Goal: Task Accomplishment & Management: Manage account settings

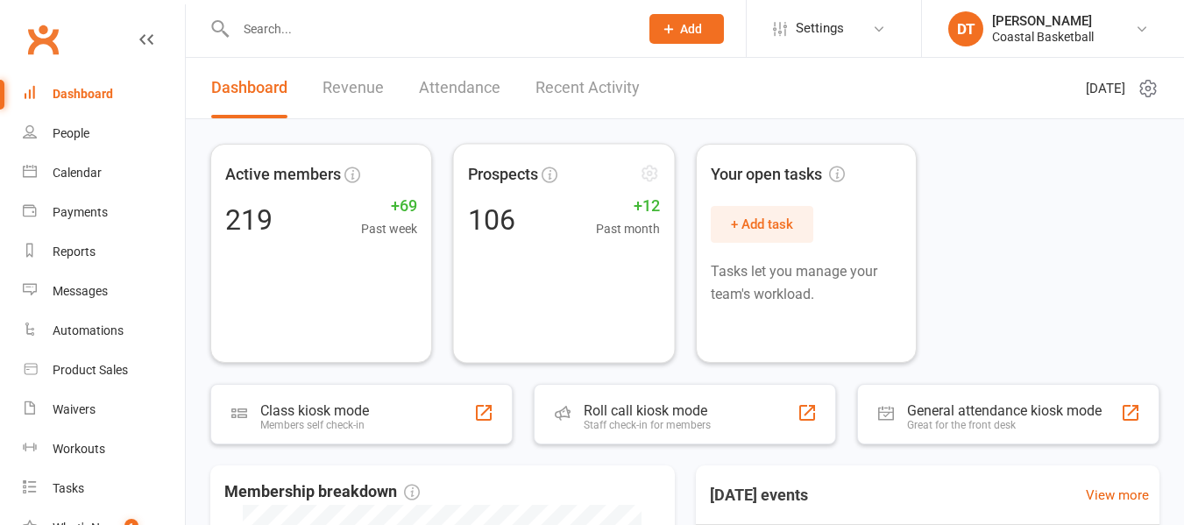
scroll to position [438, 0]
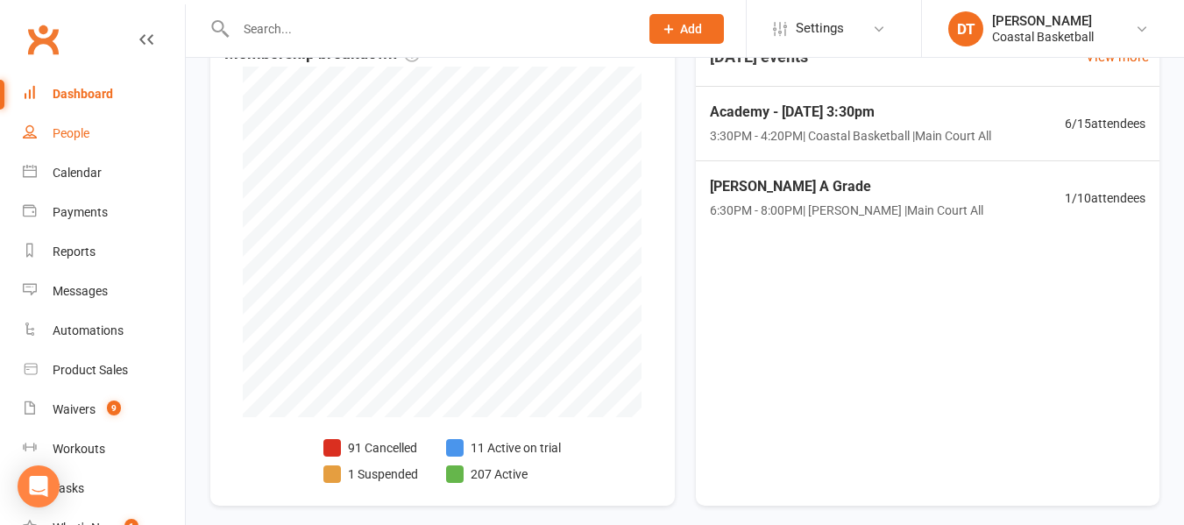
click at [83, 128] on div "People" at bounding box center [71, 133] width 37 height 14
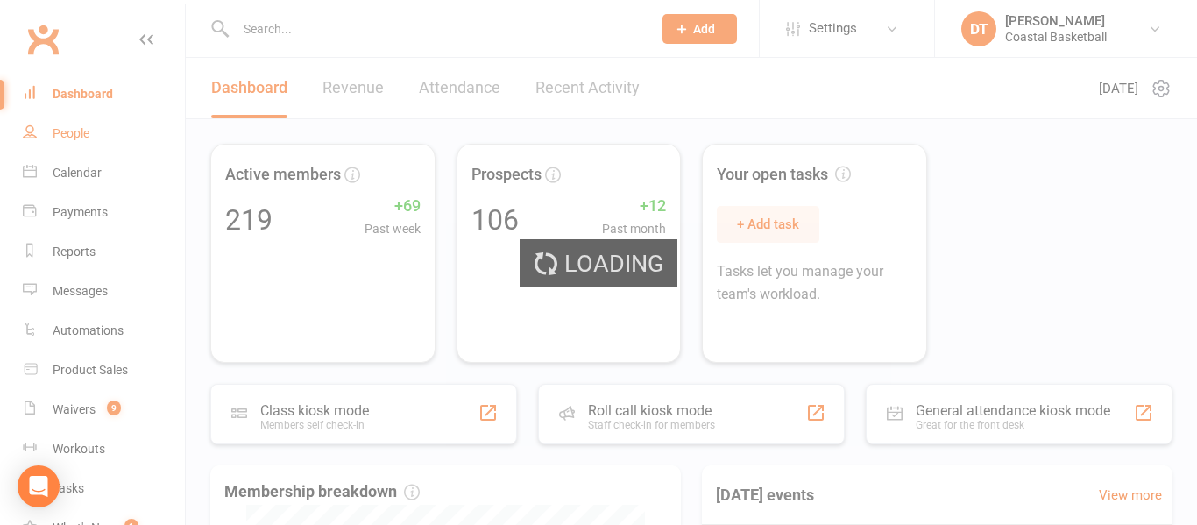
select select "100"
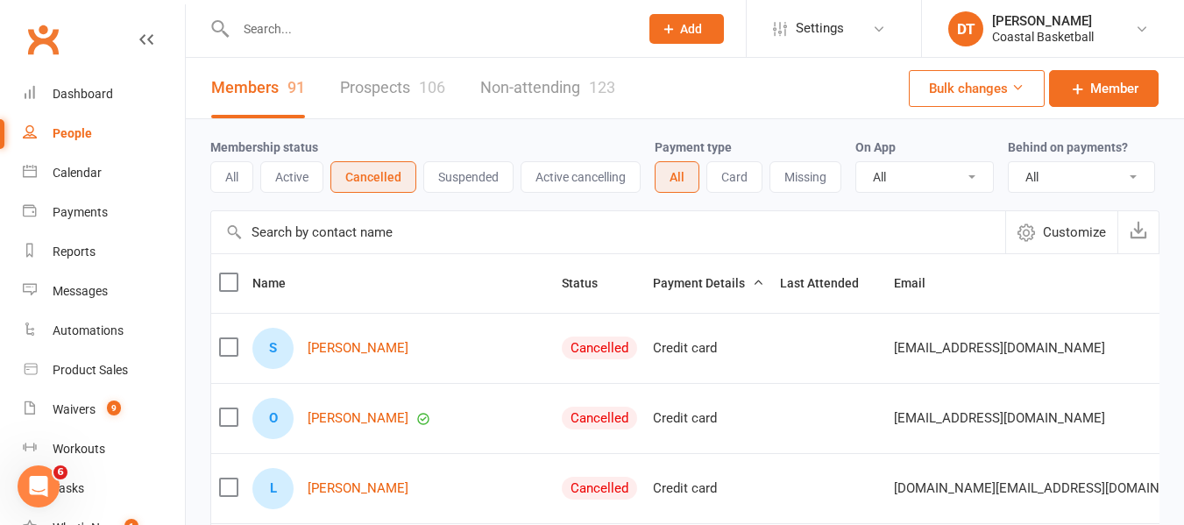
click at [638, 253] on input "text" at bounding box center [608, 232] width 794 height 42
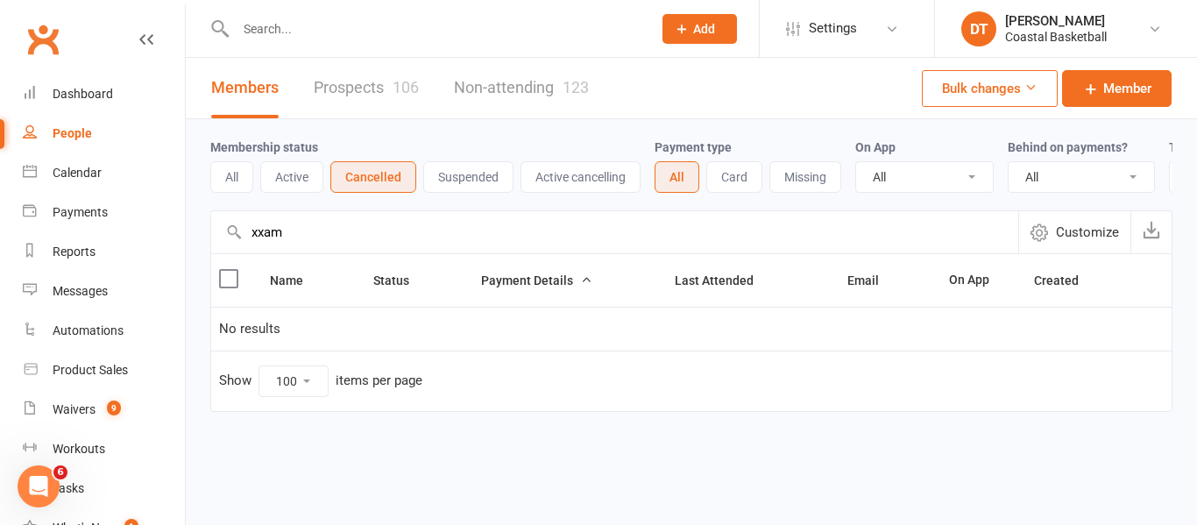
click at [543, 251] on input "xxam" at bounding box center [614, 232] width 807 height 42
click at [222, 179] on button "All" at bounding box center [231, 177] width 43 height 32
click at [321, 243] on input "xam" at bounding box center [614, 232] width 807 height 42
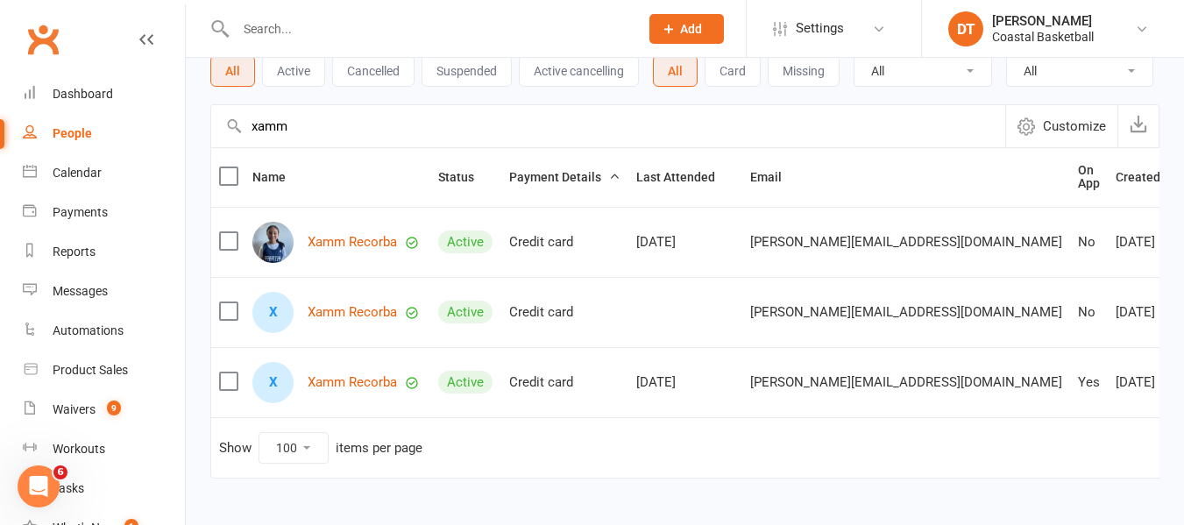
scroll to position [146, 0]
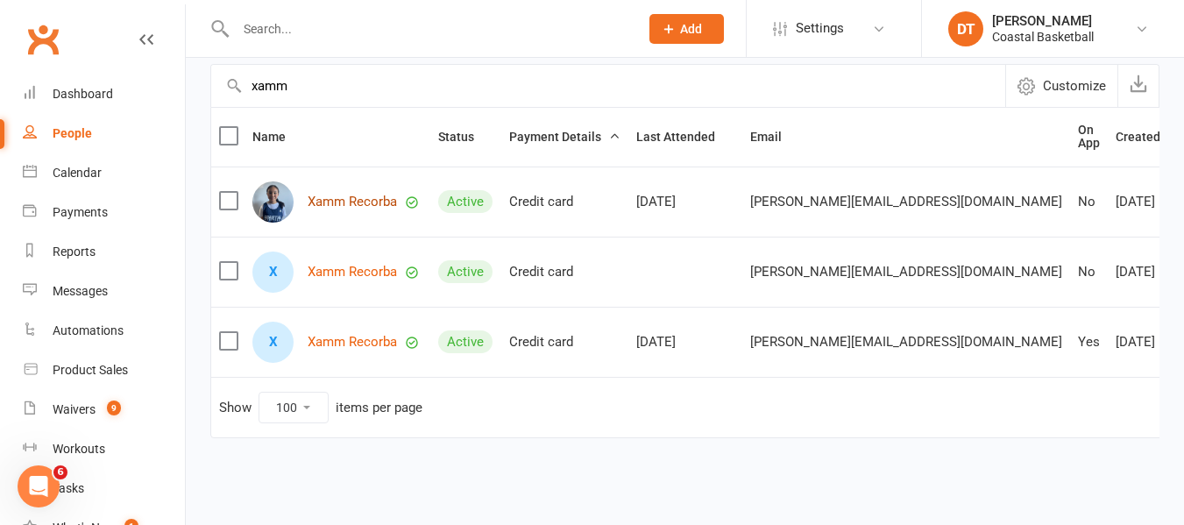
type input "xamm"
click at [385, 208] on link "Xamm Recorba" at bounding box center [352, 201] width 89 height 15
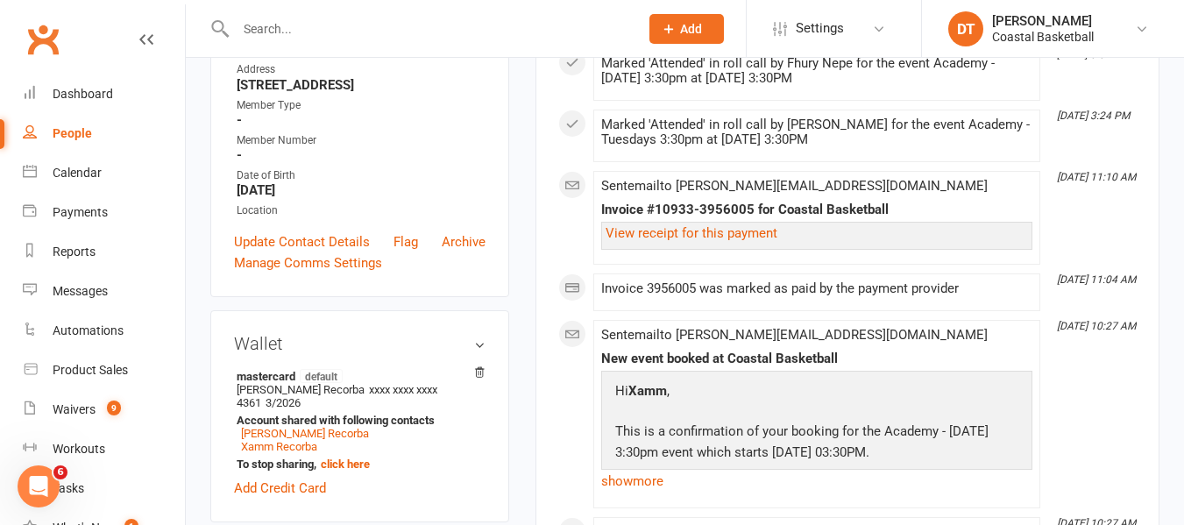
scroll to position [730, 0]
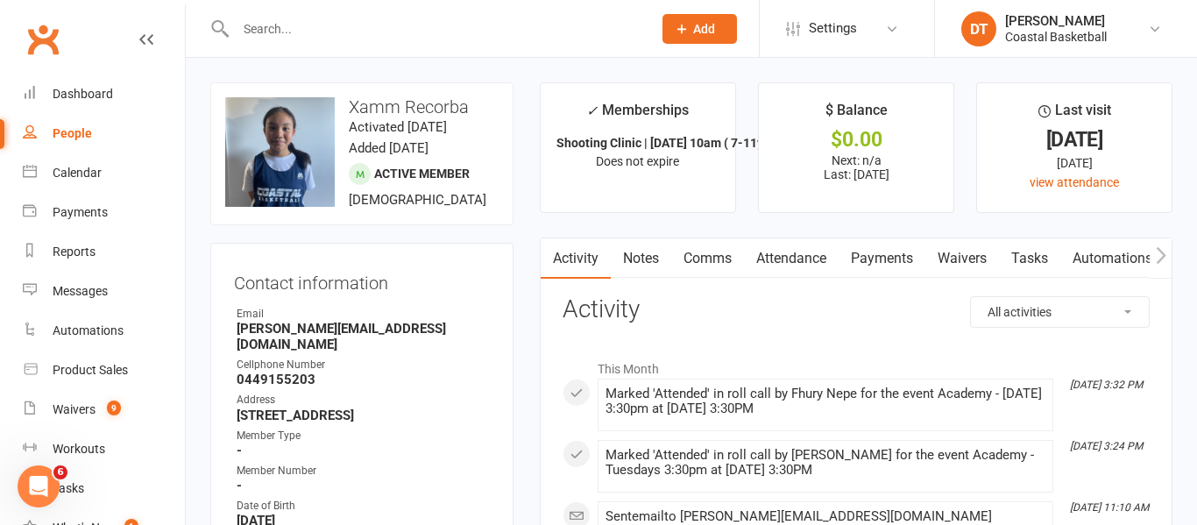
select select "100"
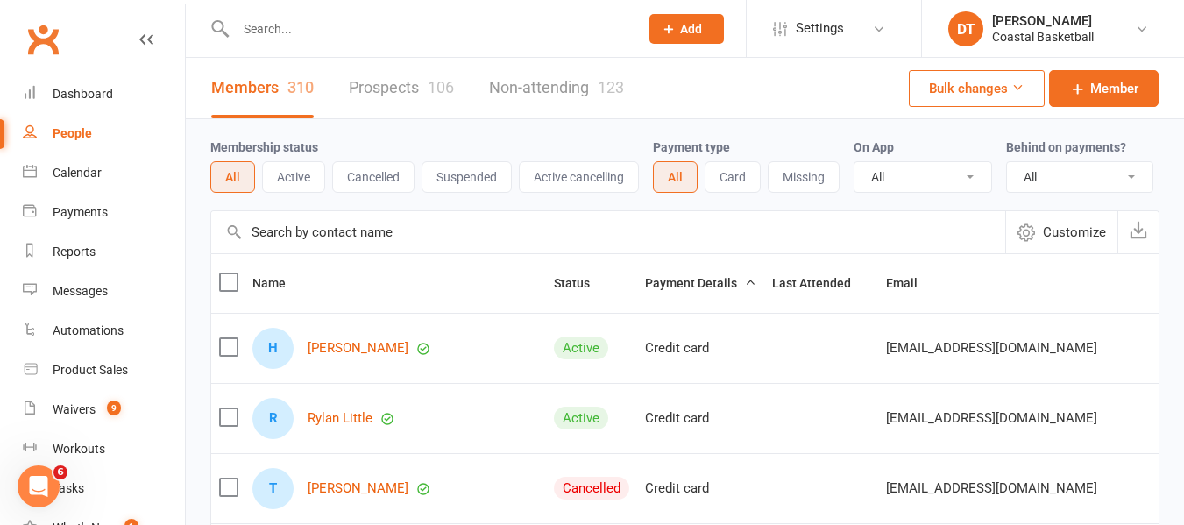
click at [341, 239] on input "text" at bounding box center [608, 232] width 794 height 42
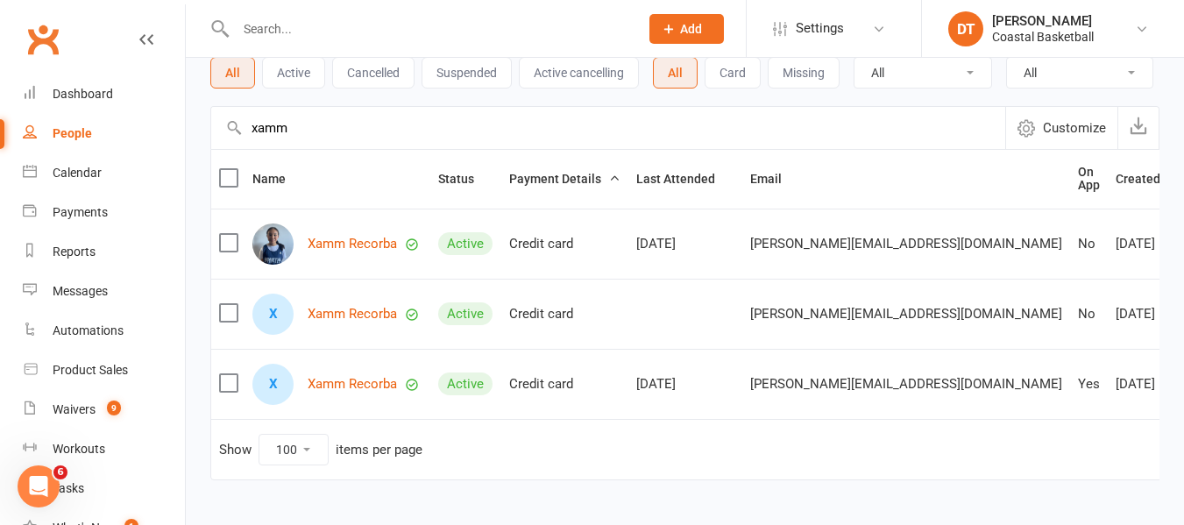
scroll to position [146, 0]
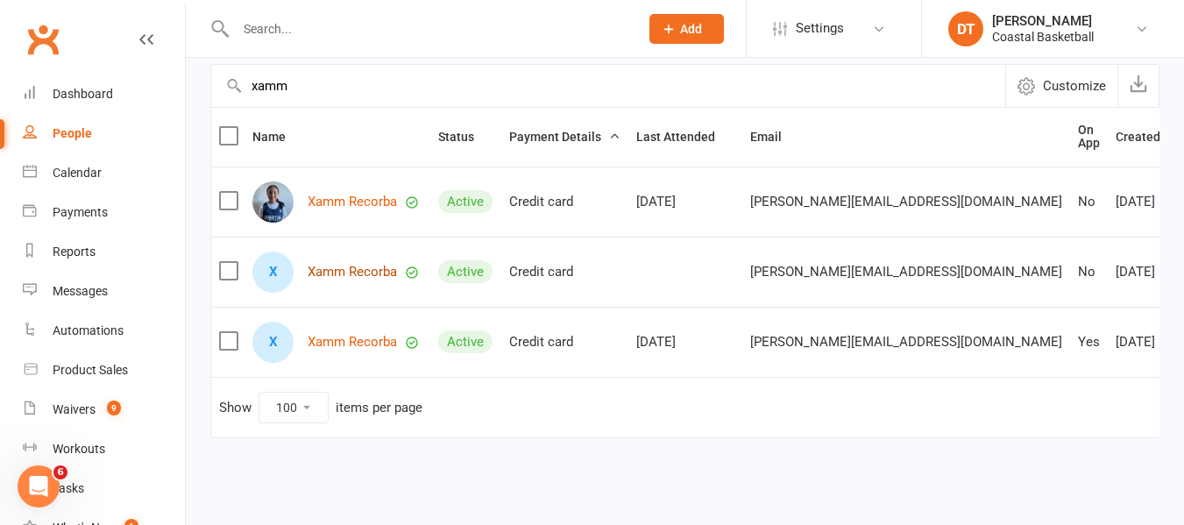
type input "xamm"
click at [668, 451] on div "Name Status Payment Details Last Attended Email On App Created Xamm Recorba Act…" at bounding box center [684, 285] width 949 height 356
click at [331, 206] on link "Xamm Recorba" at bounding box center [352, 201] width 89 height 15
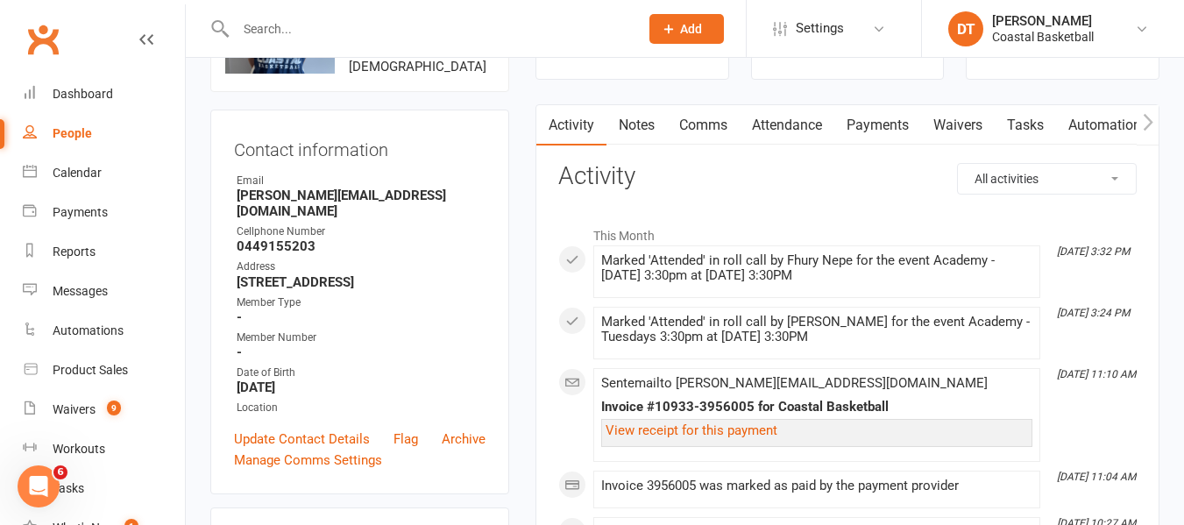
scroll to position [584, 0]
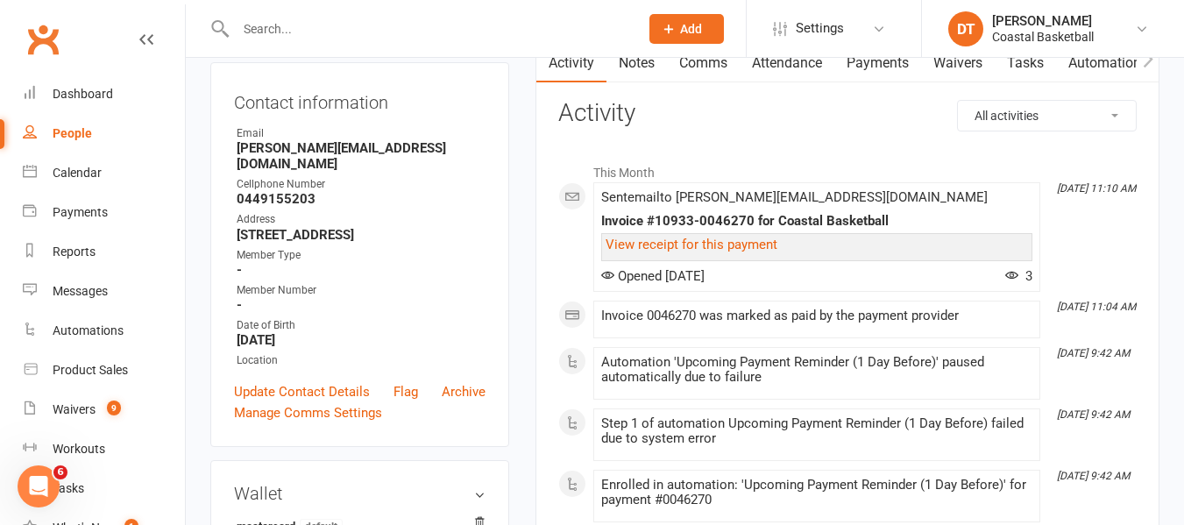
scroll to position [146, 0]
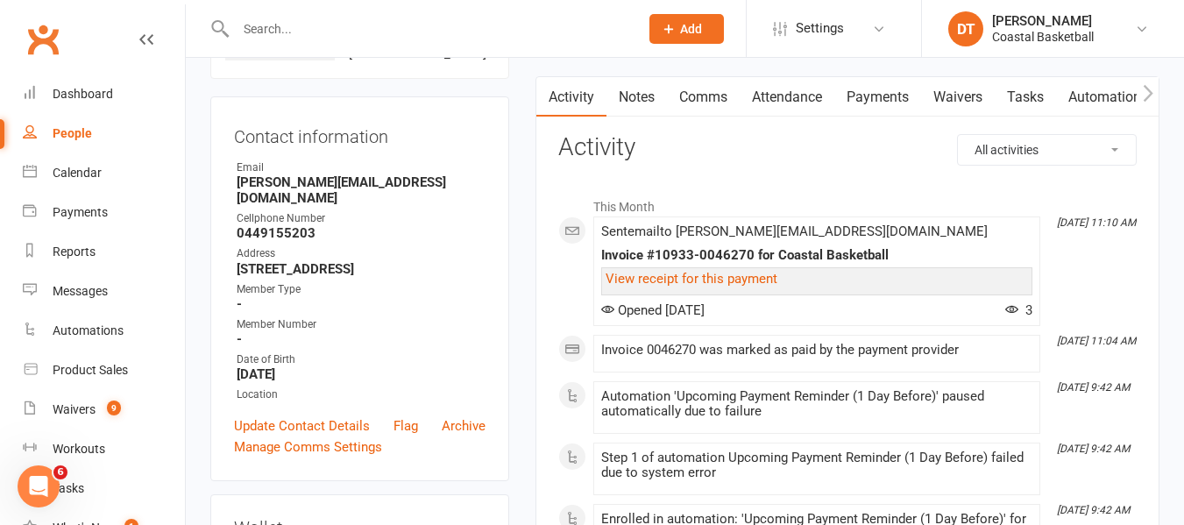
click at [913, 101] on link "Payments" at bounding box center [877, 97] width 87 height 40
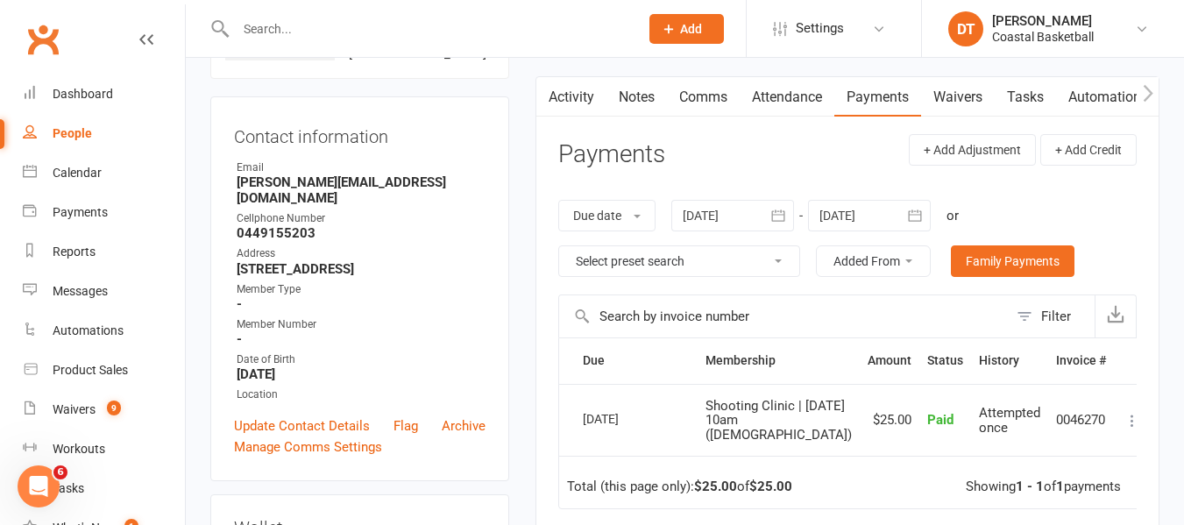
scroll to position [292, 0]
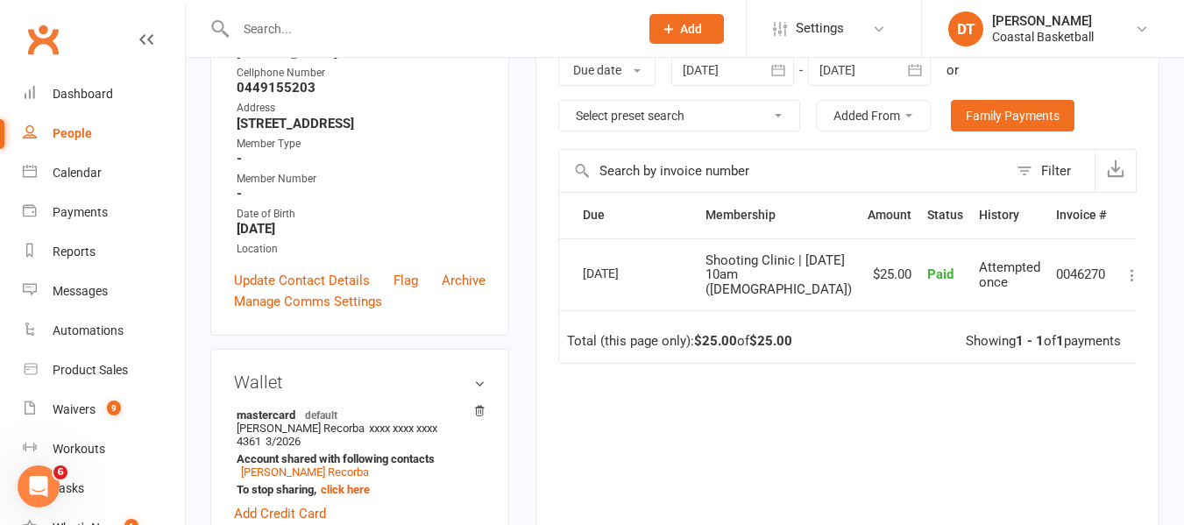
click at [1123, 267] on icon at bounding box center [1132, 275] width 18 height 18
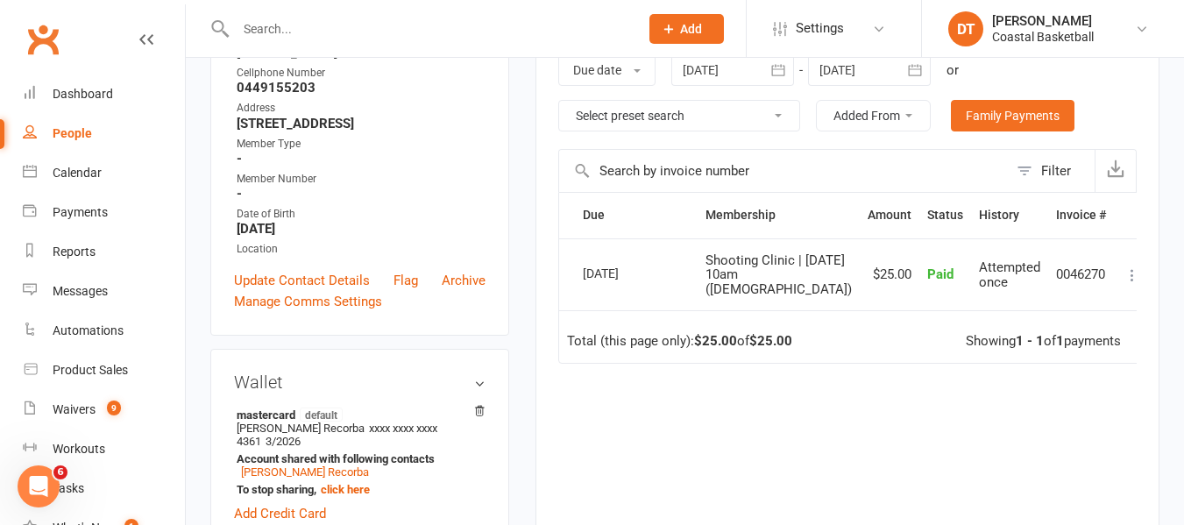
click at [1123, 272] on icon at bounding box center [1132, 275] width 18 height 18
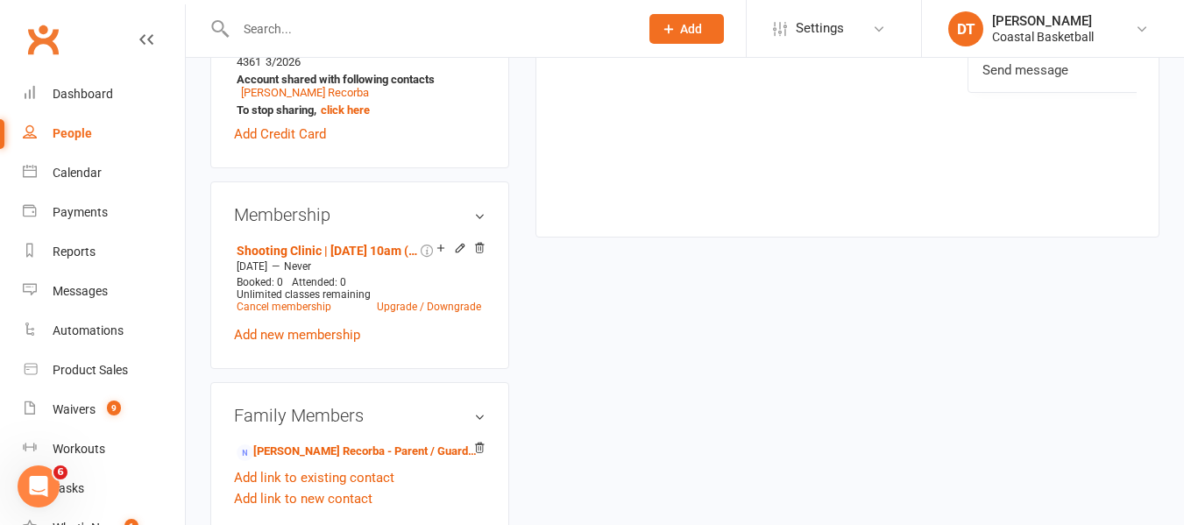
scroll to position [730, 0]
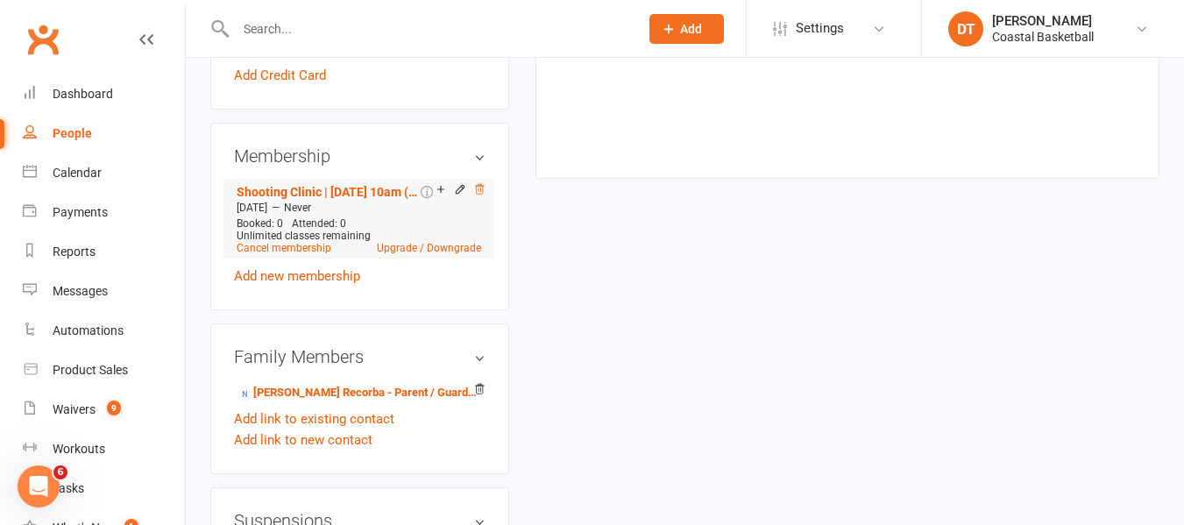
click at [477, 195] on icon at bounding box center [479, 189] width 12 height 12
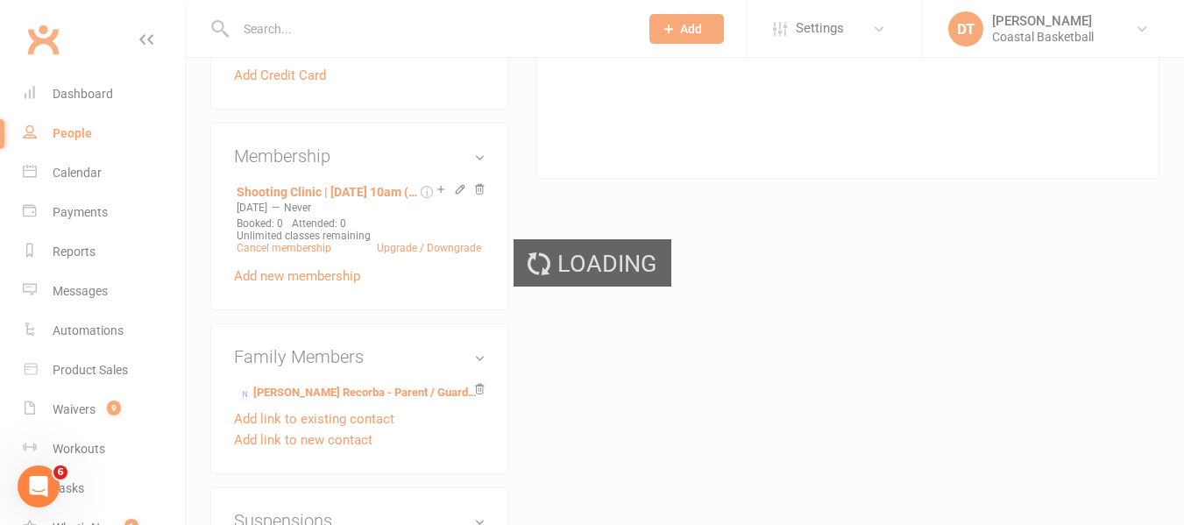
scroll to position [743, 0]
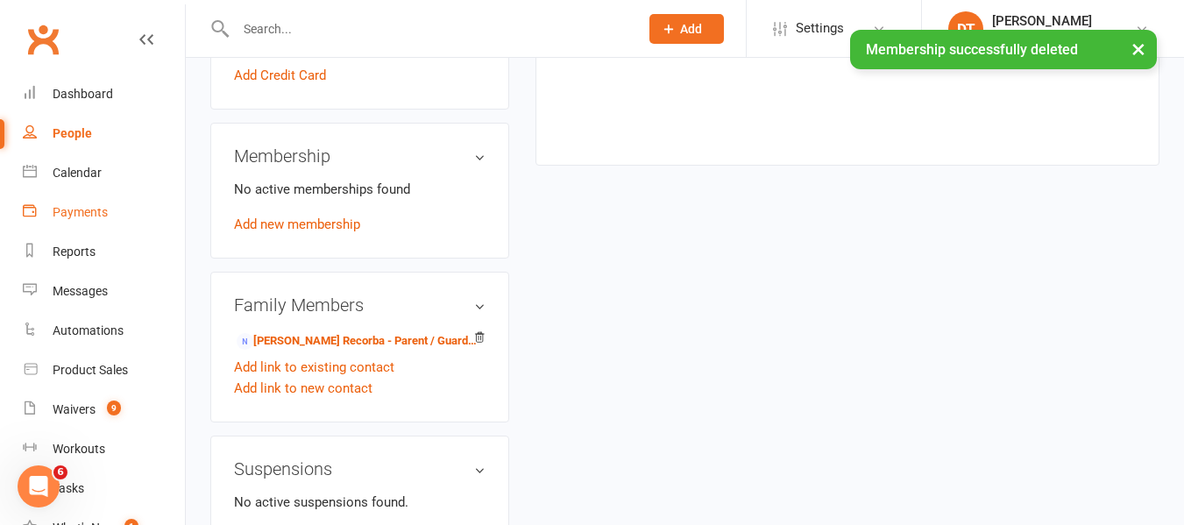
click at [74, 216] on div "Payments" at bounding box center [80, 212] width 55 height 14
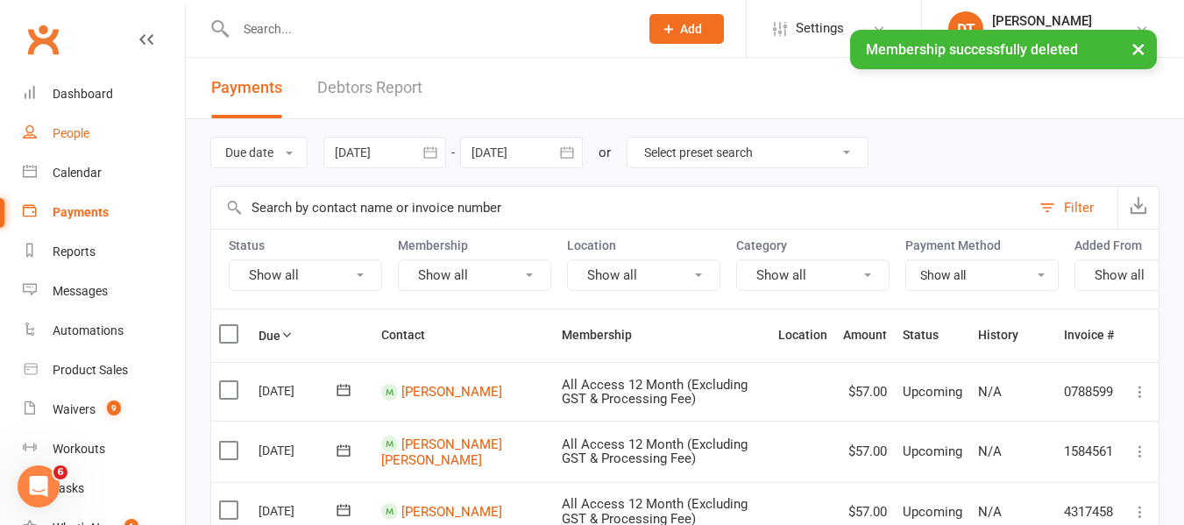
click at [66, 119] on link "People" at bounding box center [104, 133] width 162 height 39
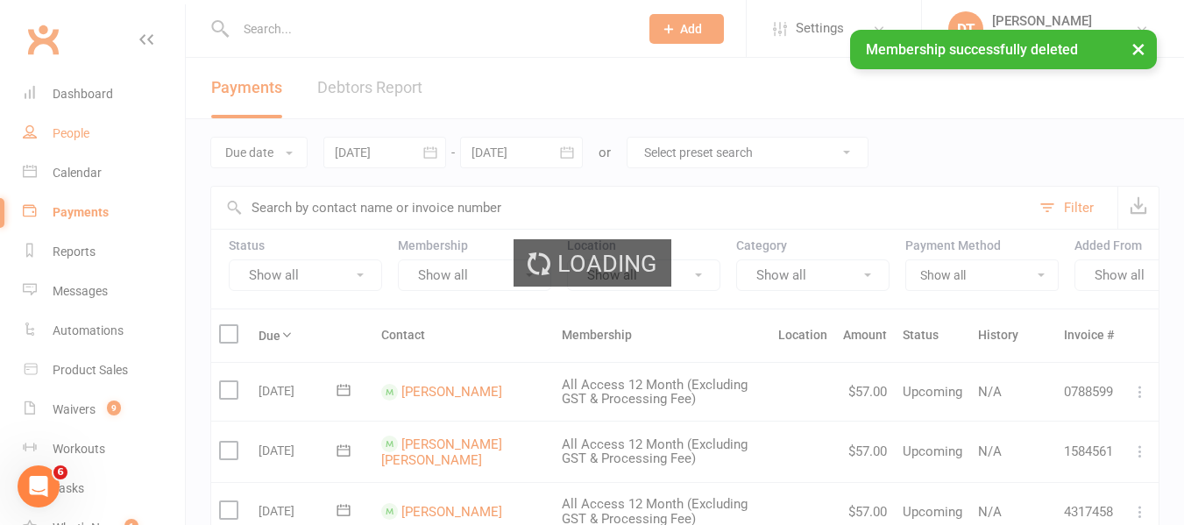
select select "100"
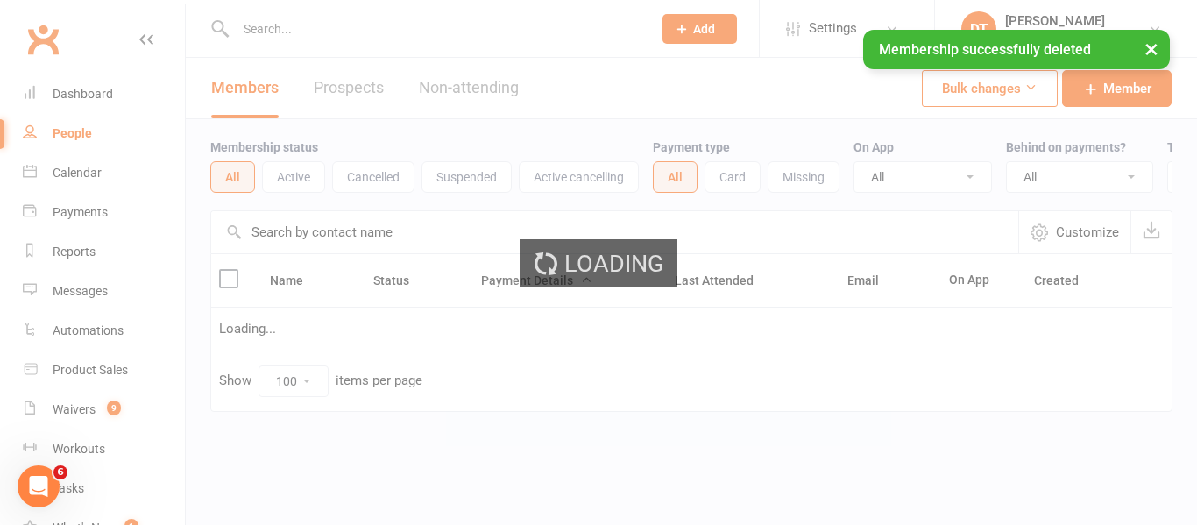
click at [367, 243] on input "text" at bounding box center [614, 232] width 807 height 42
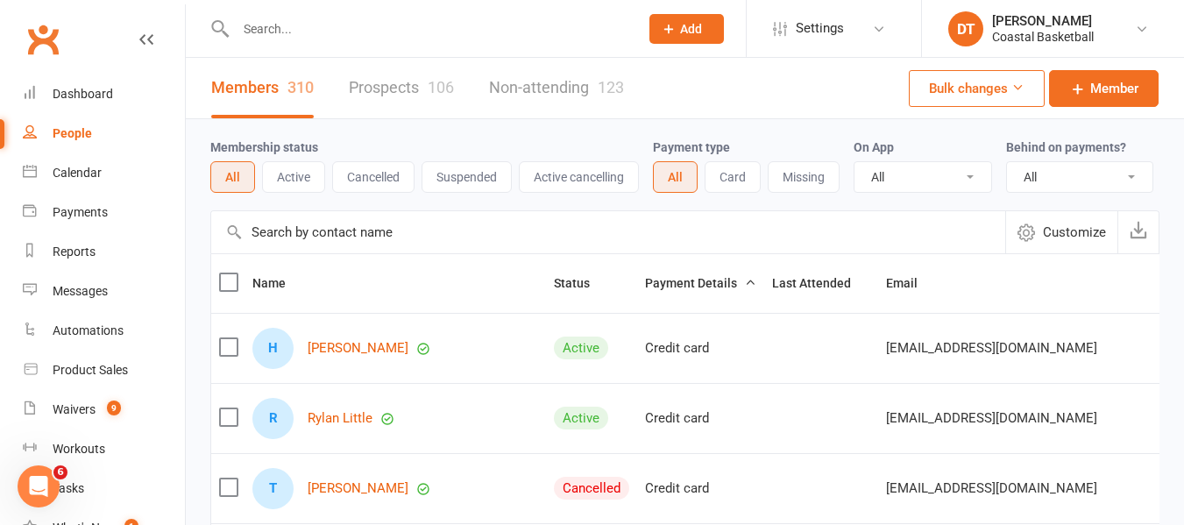
click at [374, 246] on input "text" at bounding box center [608, 232] width 794 height 42
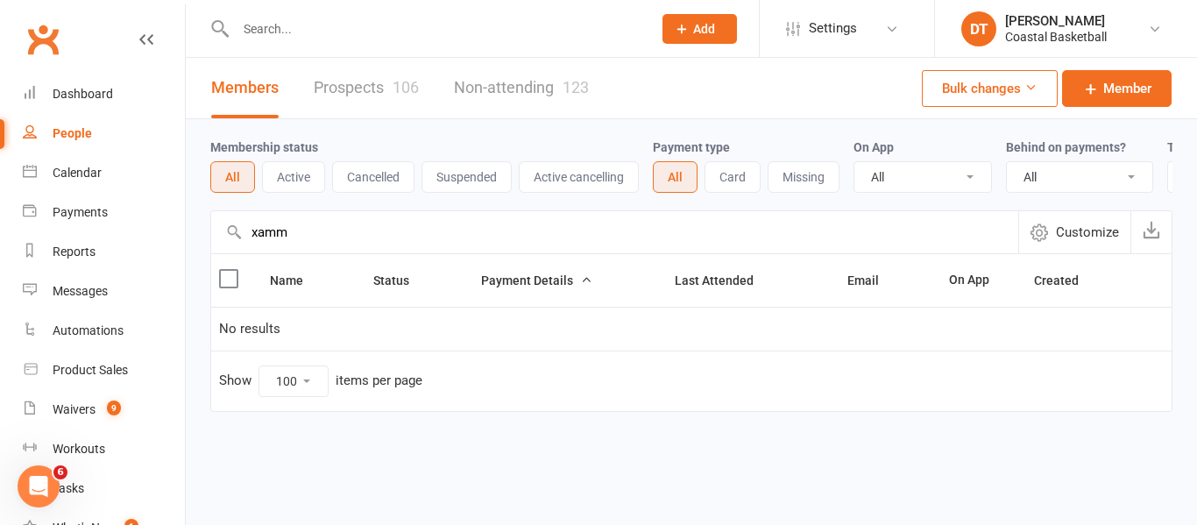
type input "xamm"
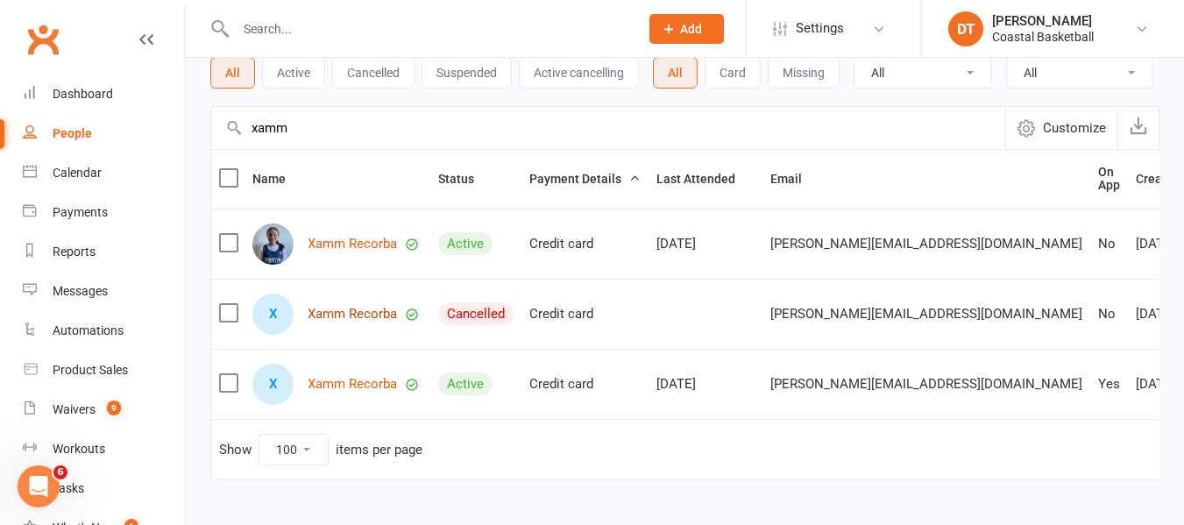
scroll to position [146, 0]
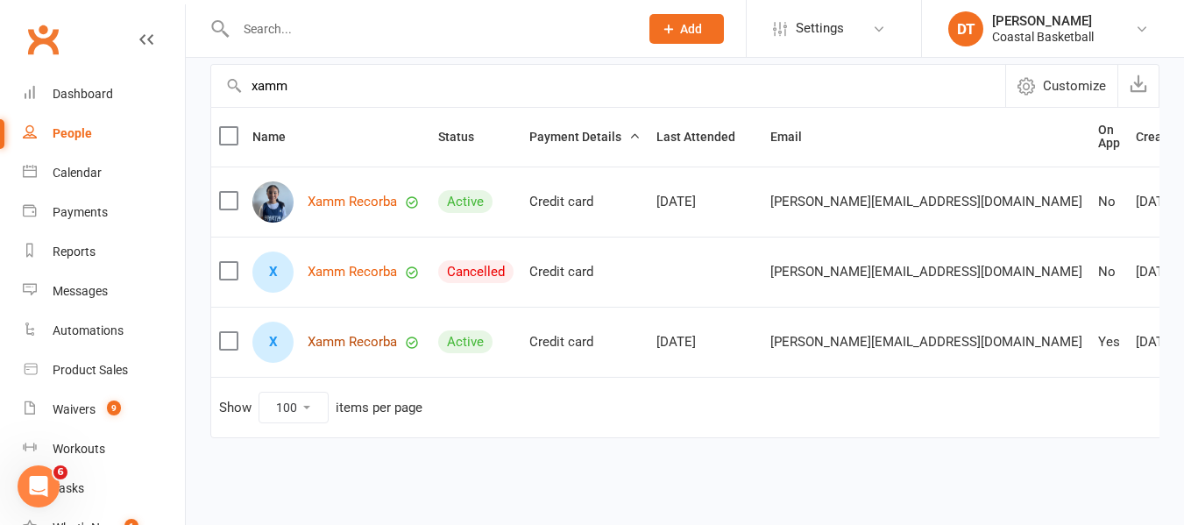
click at [381, 350] on link "Xamm Recorba" at bounding box center [352, 342] width 89 height 15
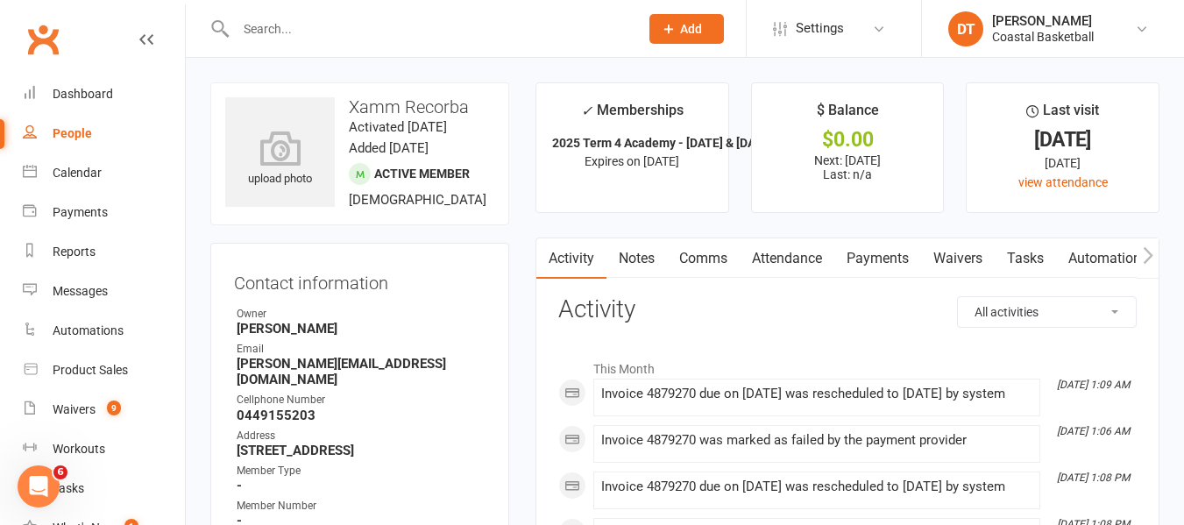
click at [883, 255] on link "Payments" at bounding box center [877, 258] width 87 height 40
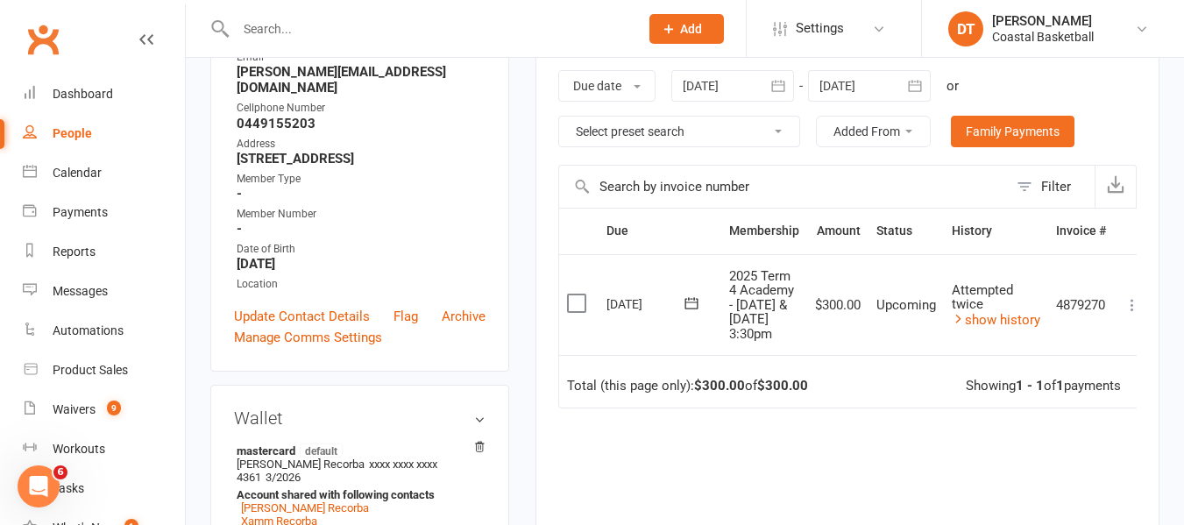
scroll to position [146, 0]
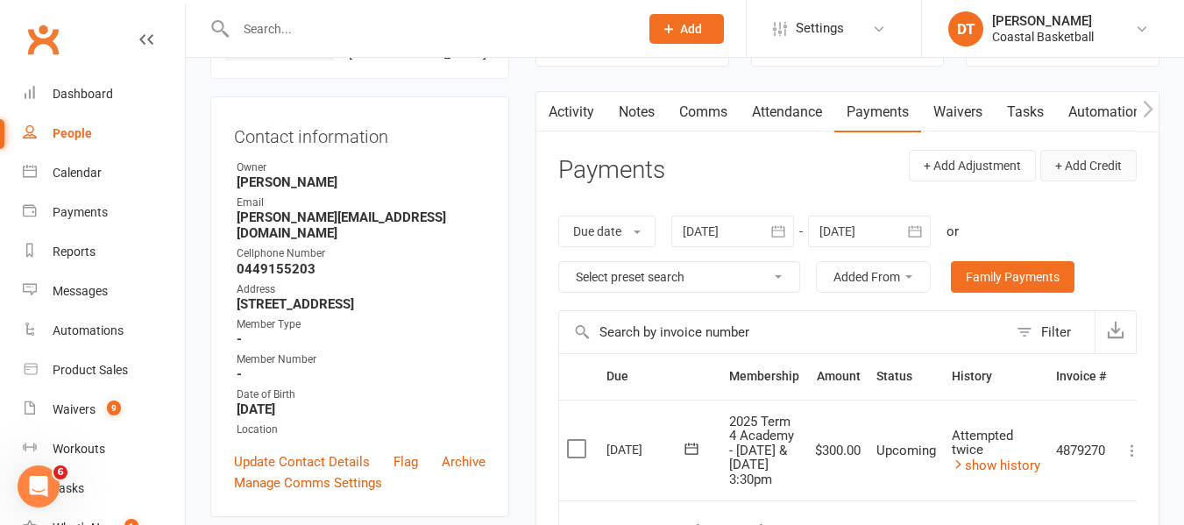
click at [1084, 175] on button "+ Add Credit" at bounding box center [1088, 166] width 96 height 32
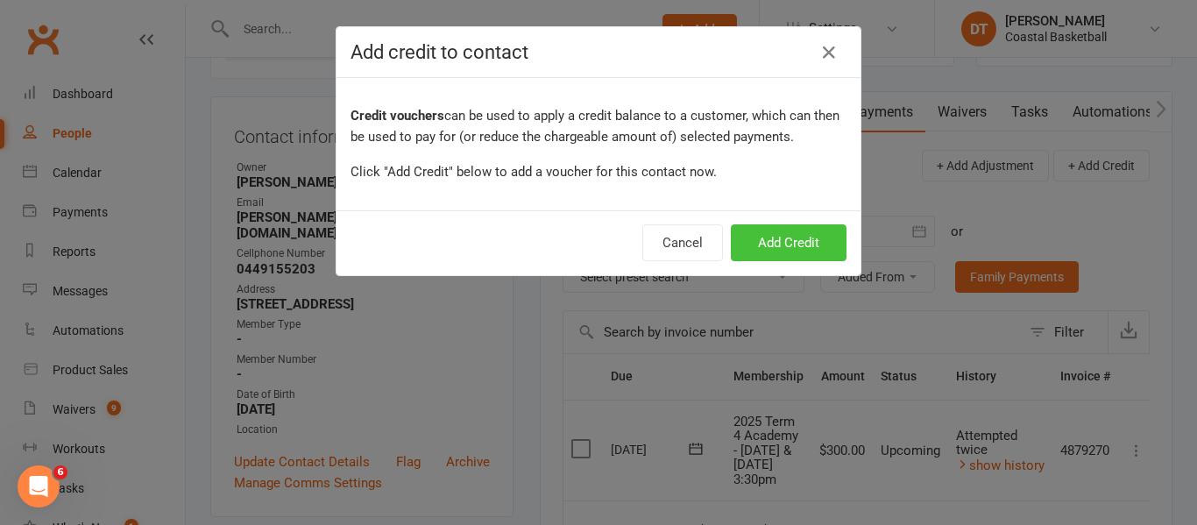
click at [800, 239] on button "Add Credit" at bounding box center [789, 242] width 116 height 37
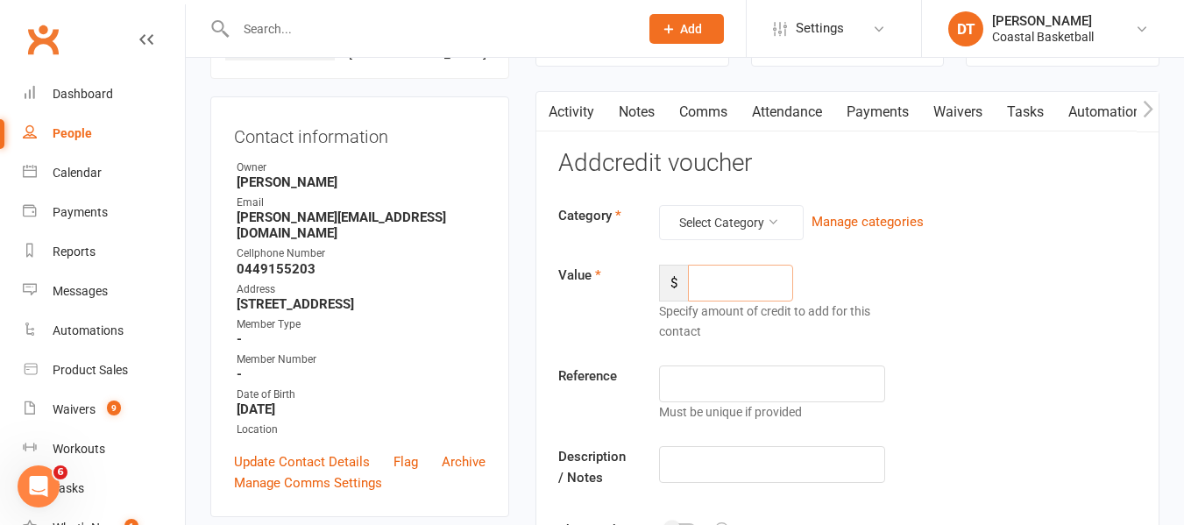
click at [725, 267] on input "number" at bounding box center [740, 283] width 105 height 37
type input "25"
click at [756, 216] on button "Select Category" at bounding box center [731, 222] width 145 height 35
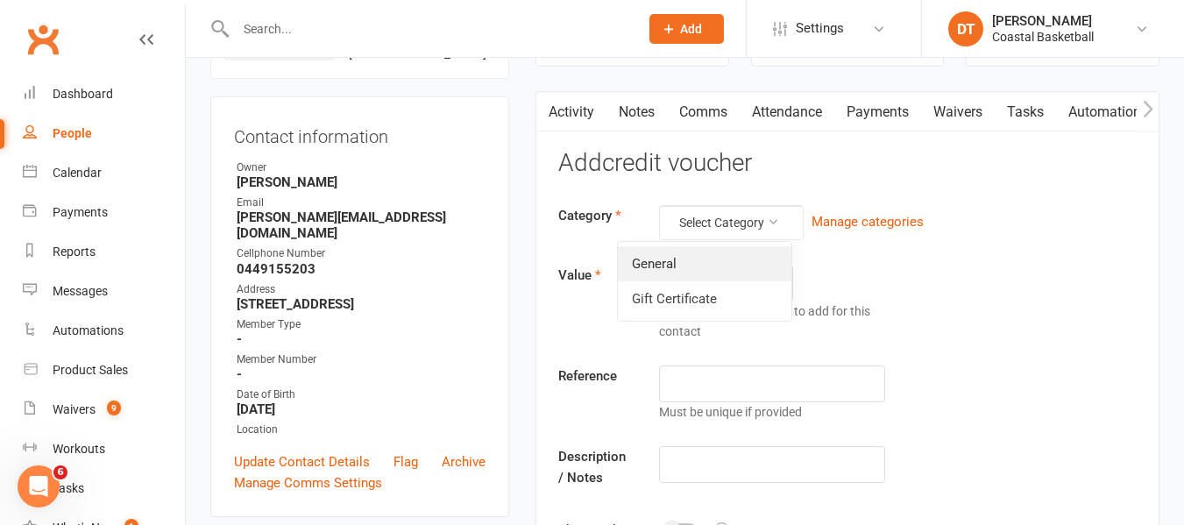
click at [752, 256] on link "General" at bounding box center [704, 263] width 173 height 35
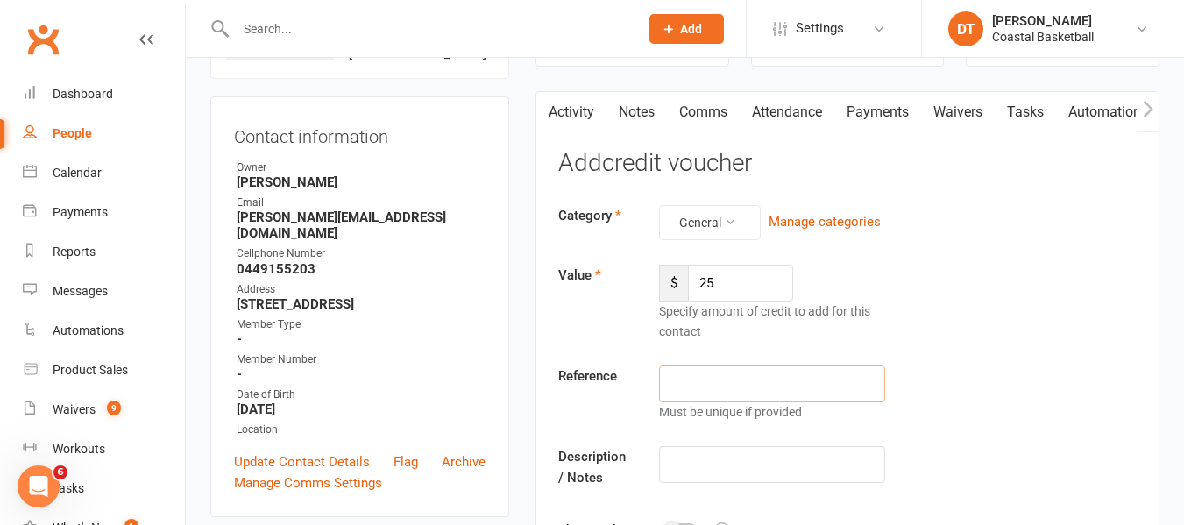
click at [788, 381] on input "text" at bounding box center [772, 383] width 226 height 37
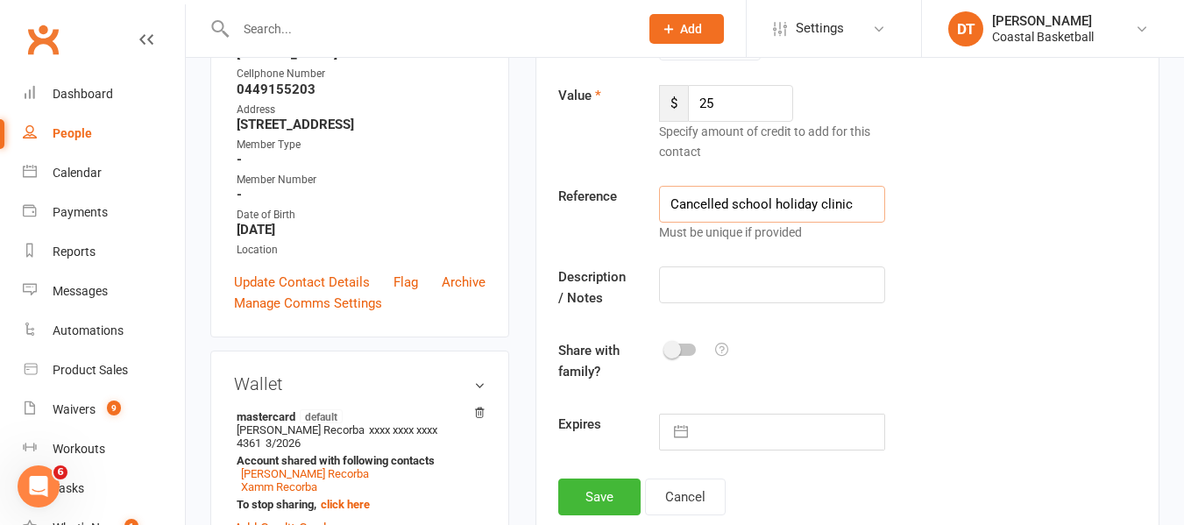
scroll to position [438, 0]
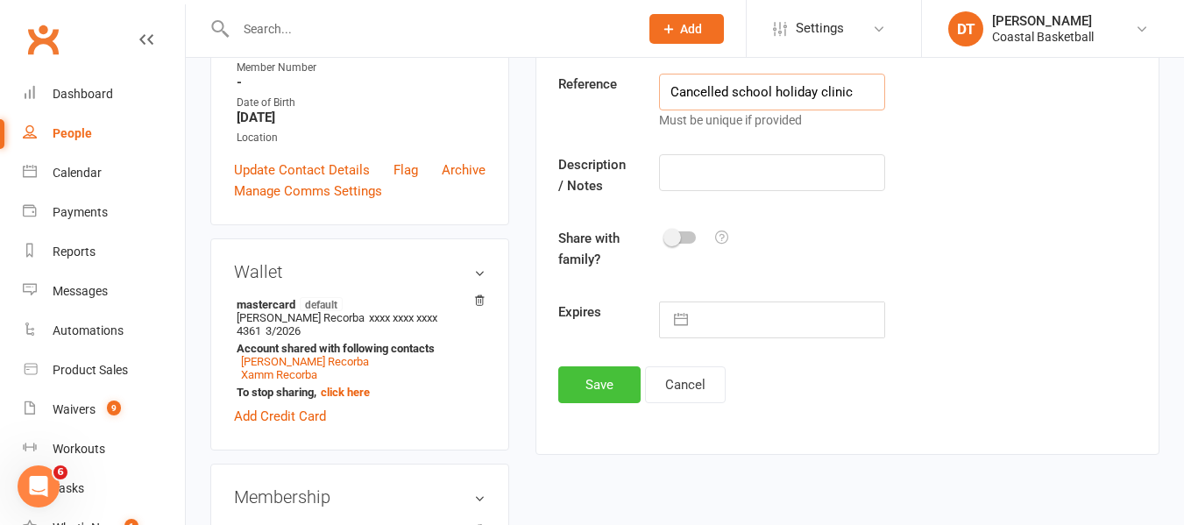
type input "Cancelled school holiday clinic"
click at [582, 372] on button "Save" at bounding box center [599, 384] width 82 height 37
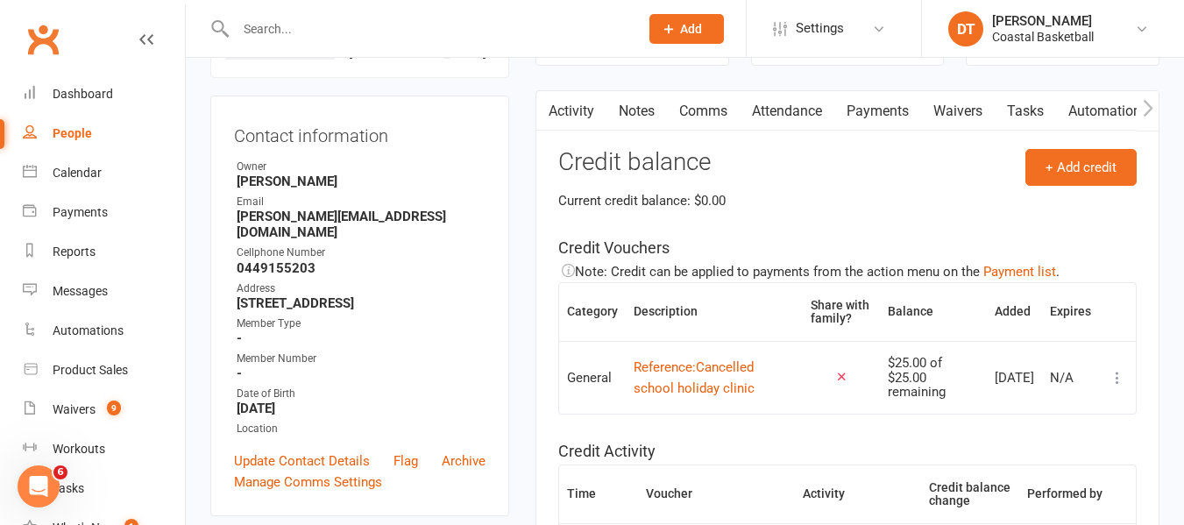
scroll to position [146, 0]
click at [846, 122] on link "Payments" at bounding box center [877, 112] width 87 height 40
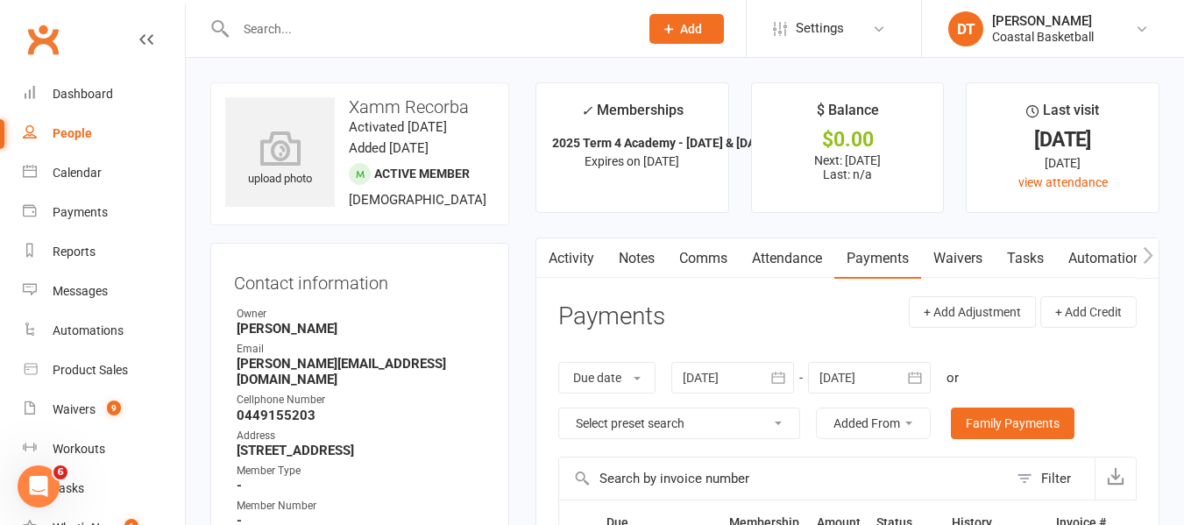
drag, startPoint x: 563, startPoint y: 248, endPoint x: 576, endPoint y: 248, distance: 12.3
click at [563, 248] on link "Activity" at bounding box center [571, 258] width 70 height 40
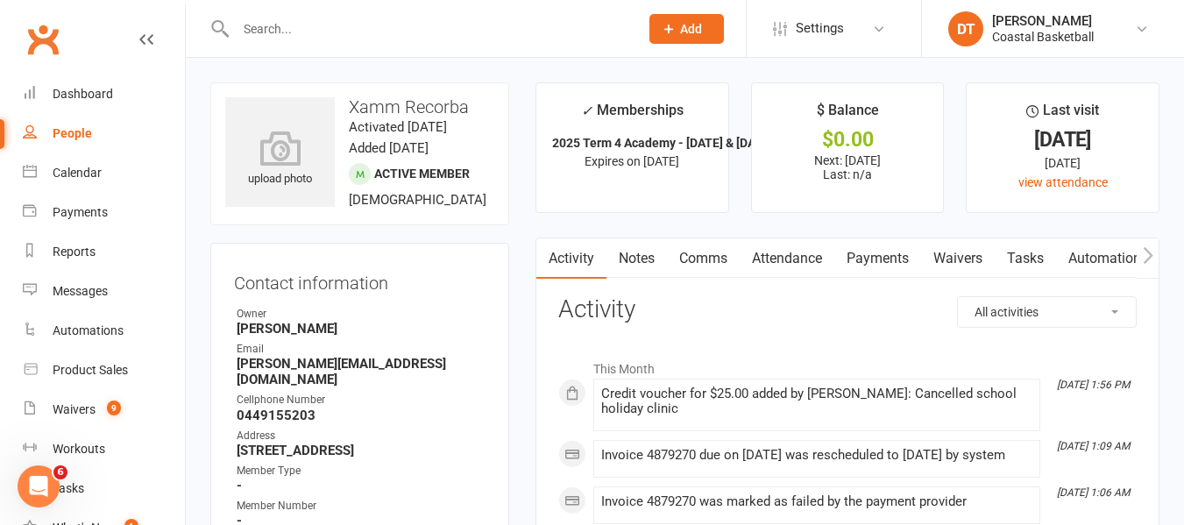
click at [873, 259] on link "Payments" at bounding box center [877, 258] width 87 height 40
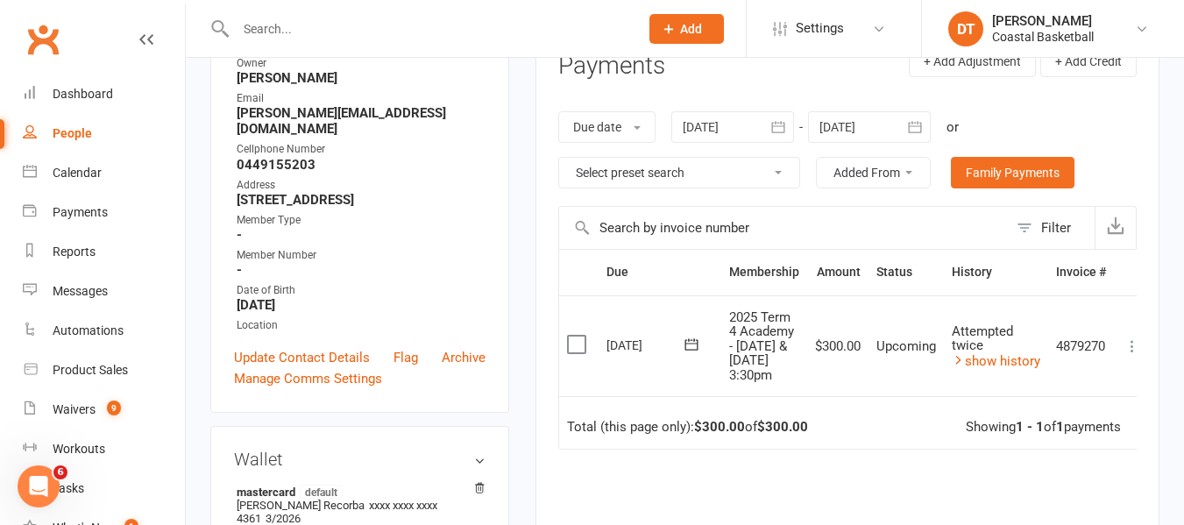
scroll to position [292, 0]
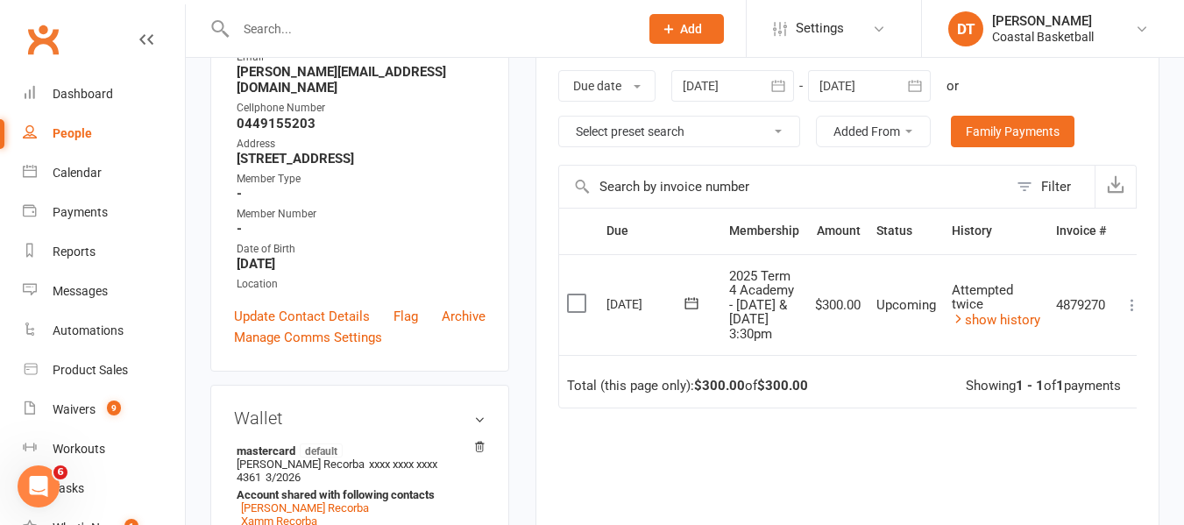
click at [1128, 294] on button at bounding box center [1131, 304] width 21 height 21
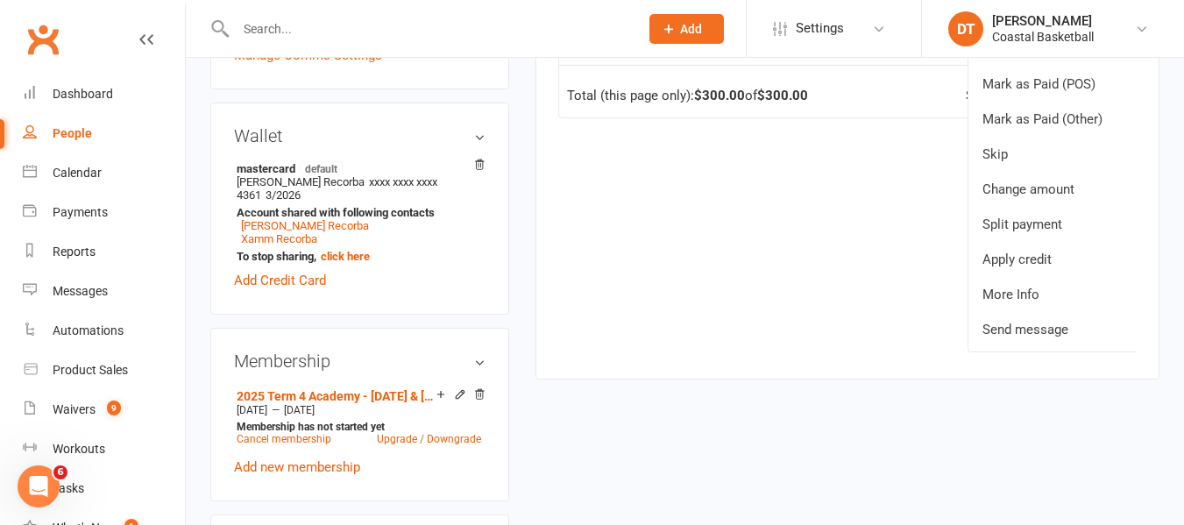
scroll to position [584, 0]
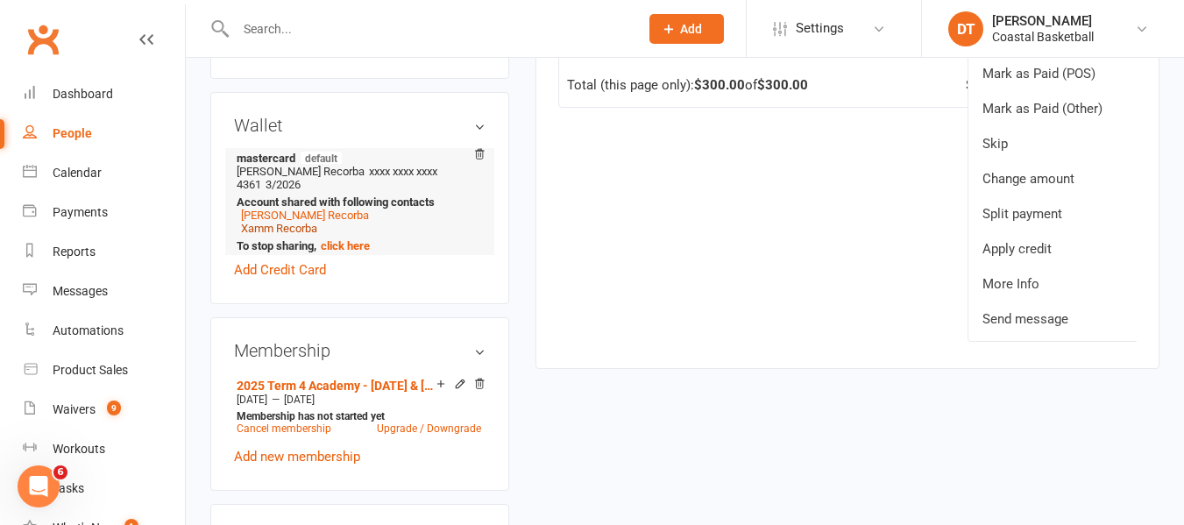
click at [281, 222] on link "Xamm Recorba" at bounding box center [279, 228] width 76 height 13
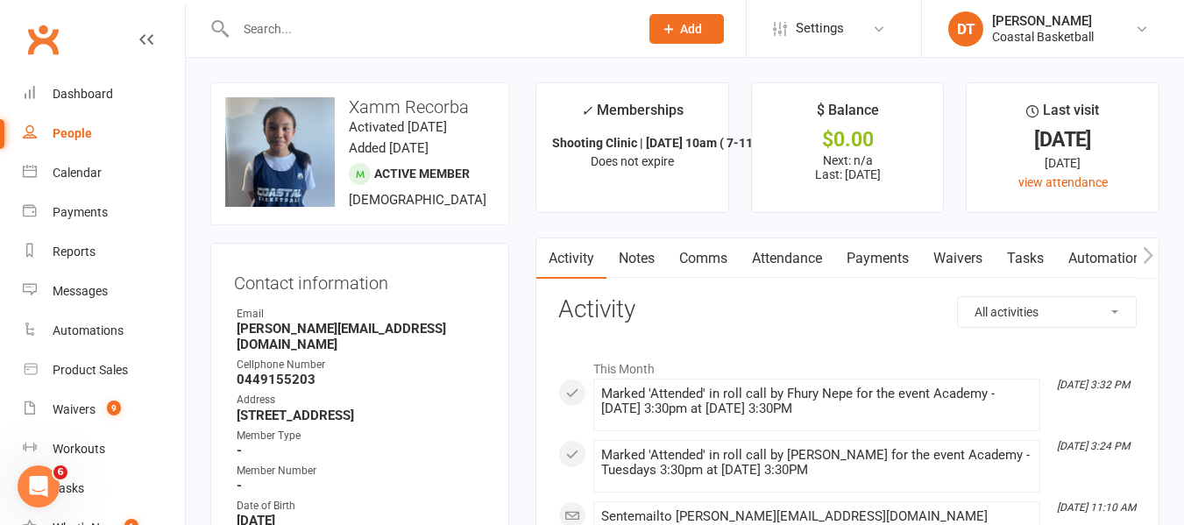
click at [95, 121] on link "People" at bounding box center [104, 133] width 162 height 39
select select "100"
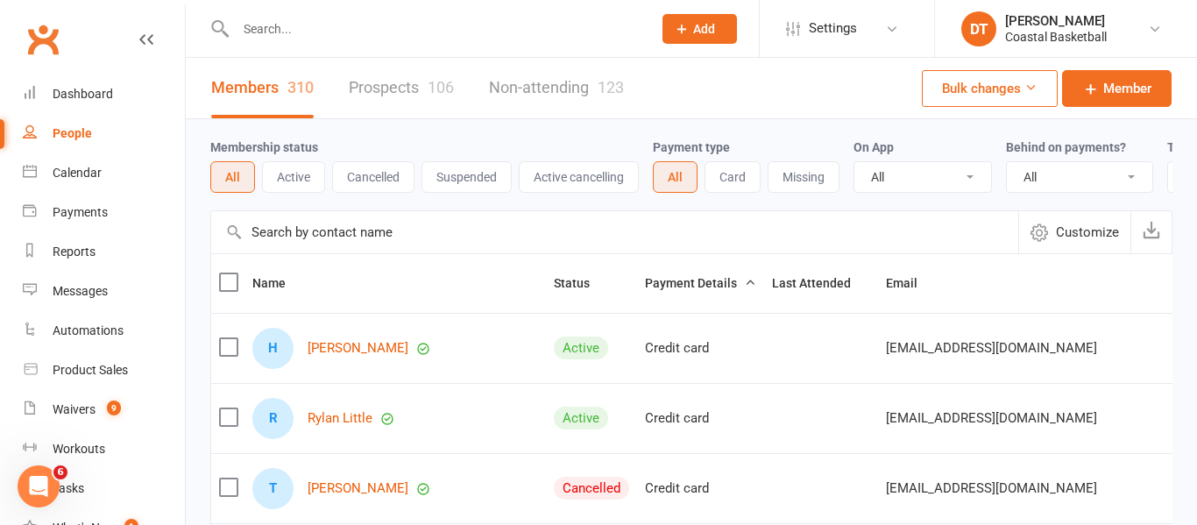
click at [369, 245] on input "text" at bounding box center [614, 232] width 807 height 42
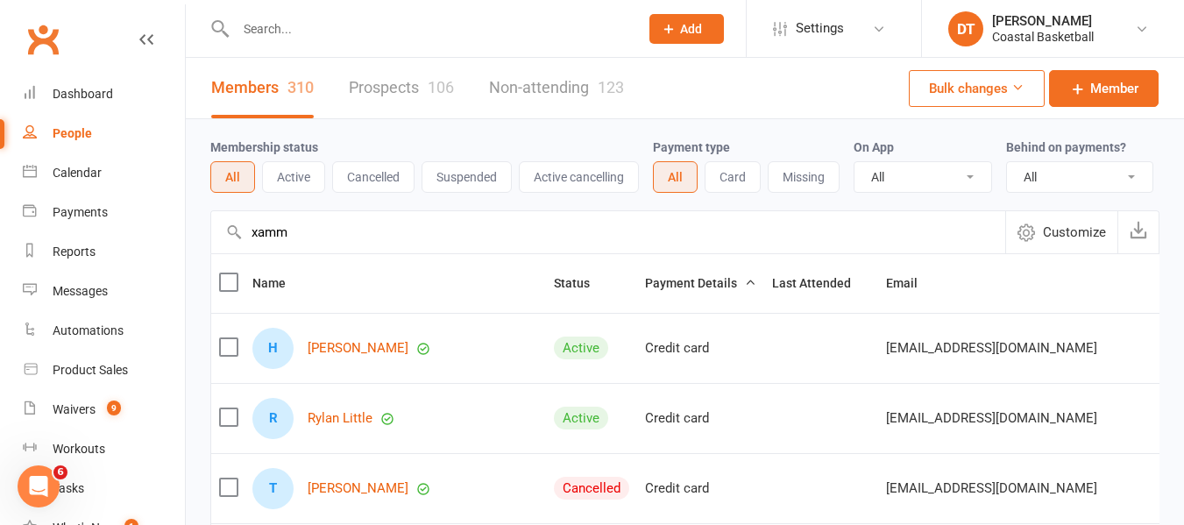
type input "xamm"
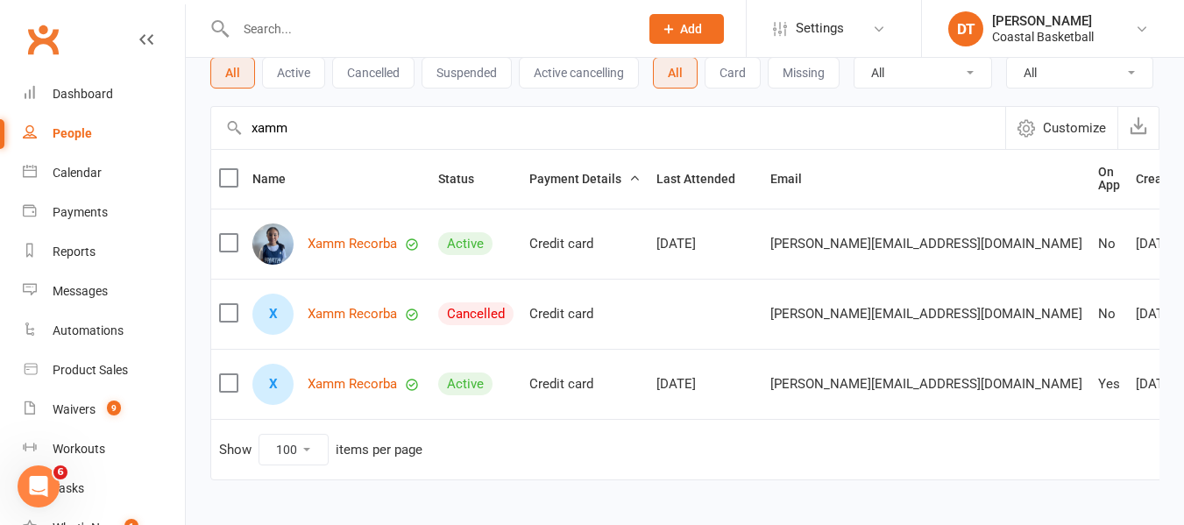
scroll to position [146, 0]
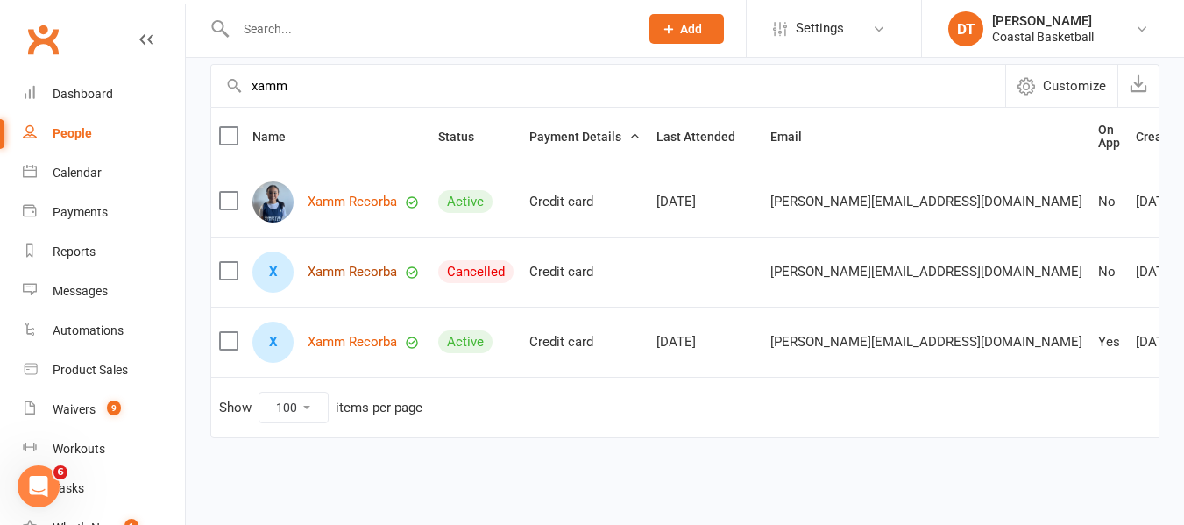
click at [331, 279] on link "Xamm Recorba" at bounding box center [352, 272] width 89 height 15
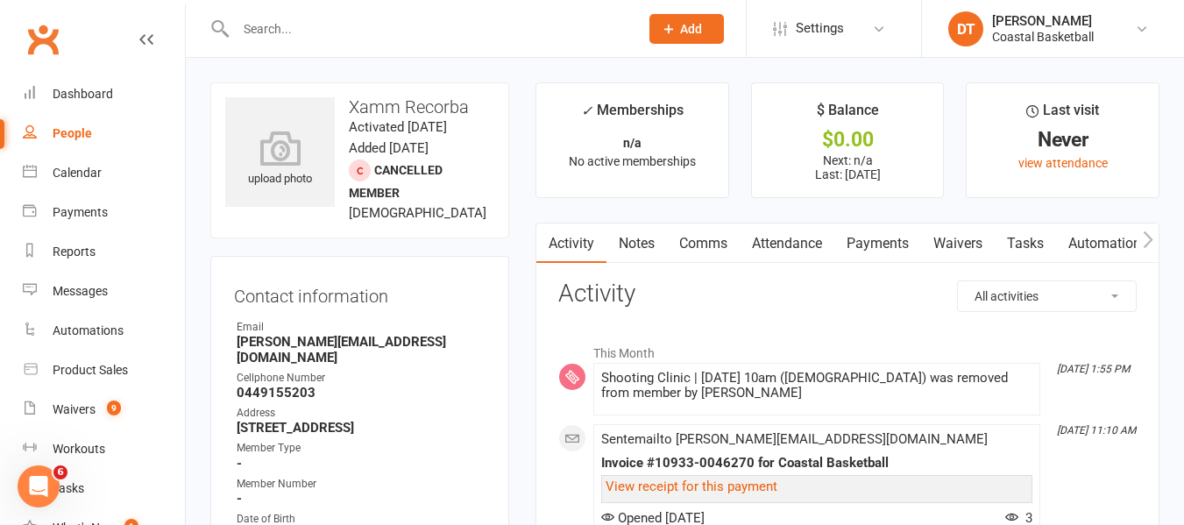
click at [852, 251] on link "Payments" at bounding box center [877, 243] width 87 height 40
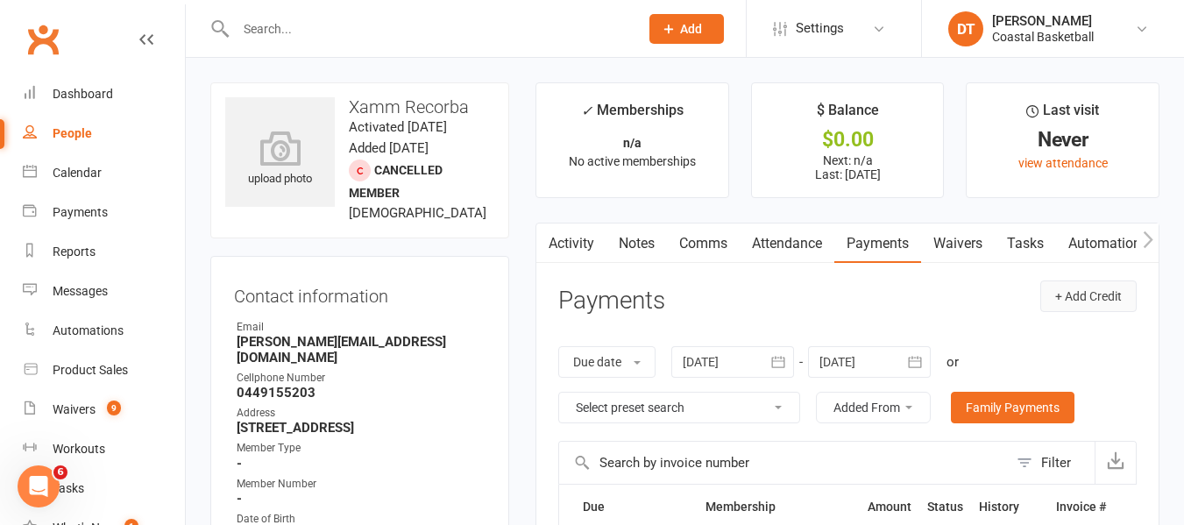
click at [1105, 306] on button "+ Add Credit" at bounding box center [1088, 296] width 96 height 32
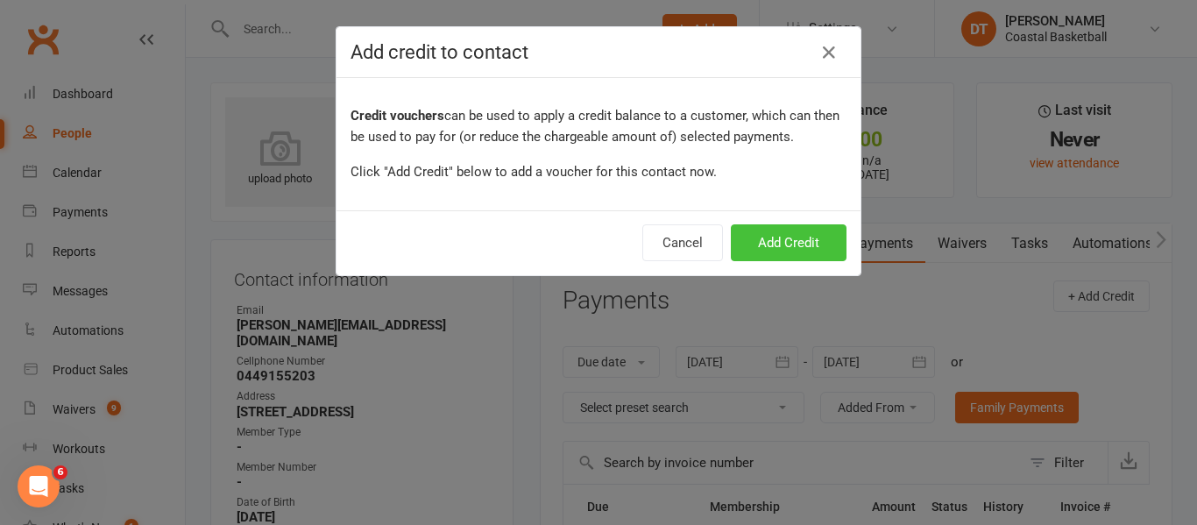
click at [818, 252] on button "Add Credit" at bounding box center [789, 242] width 116 height 37
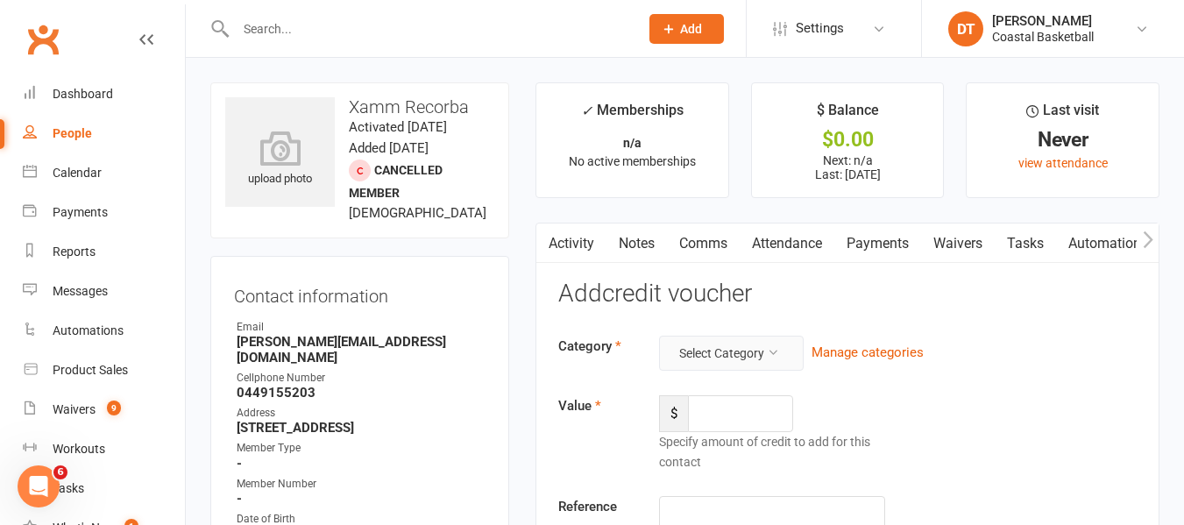
click at [739, 336] on button "Select Category" at bounding box center [731, 353] width 145 height 35
click at [1078, 414] on div "Value $ Specify amount of credit to add for this contact" at bounding box center [847, 433] width 605 height 76
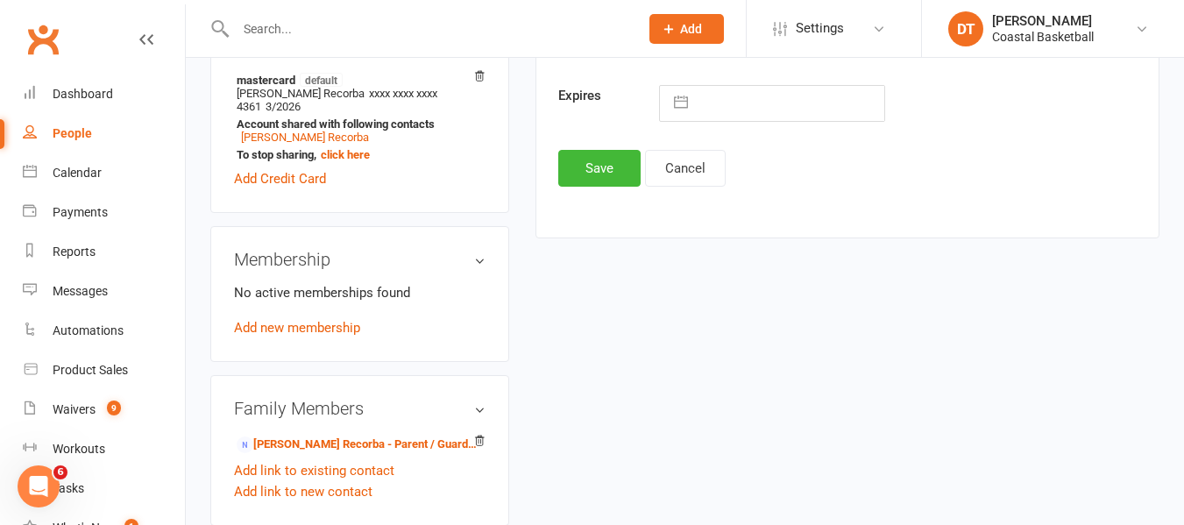
scroll to position [584, 0]
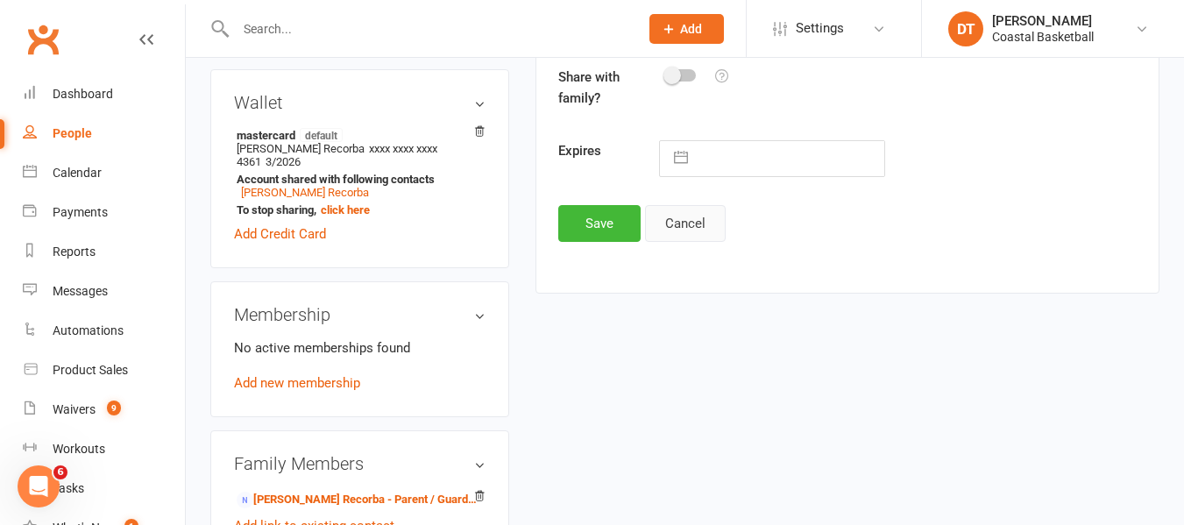
click at [688, 216] on button "Cancel" at bounding box center [685, 223] width 81 height 37
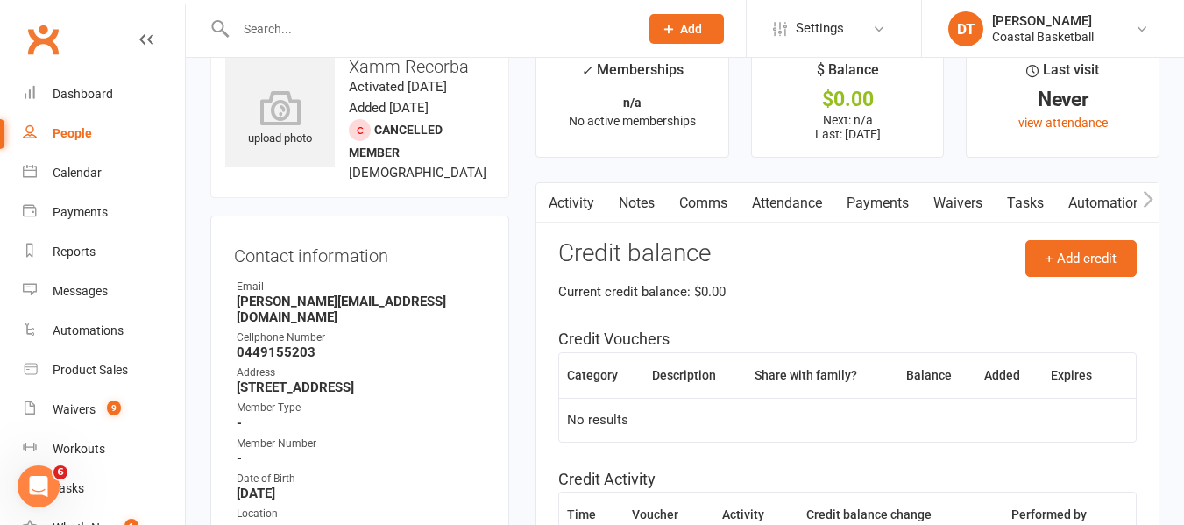
scroll to position [0, 0]
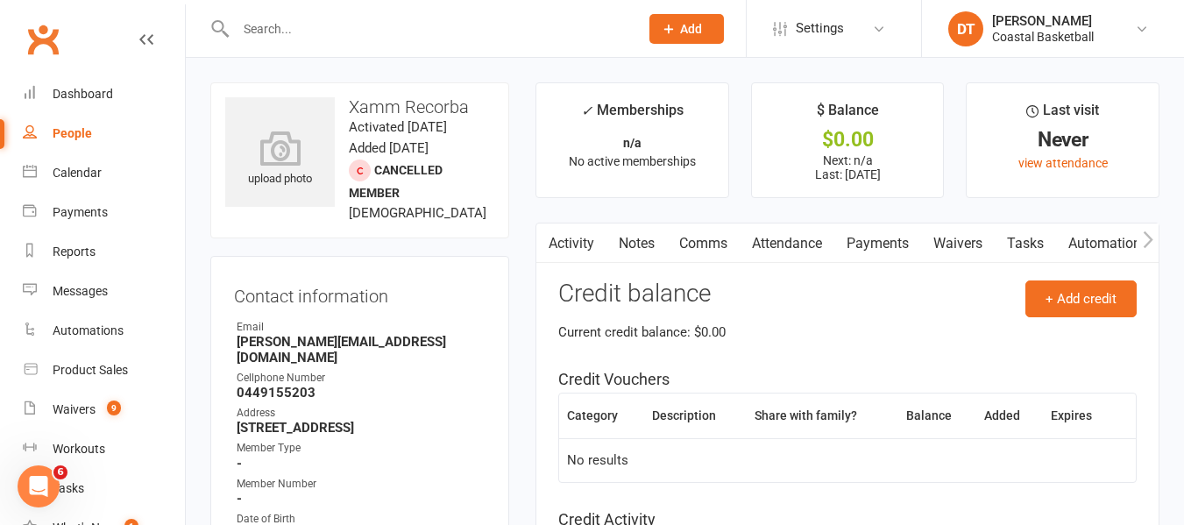
click at [49, 130] on link "People" at bounding box center [104, 133] width 162 height 39
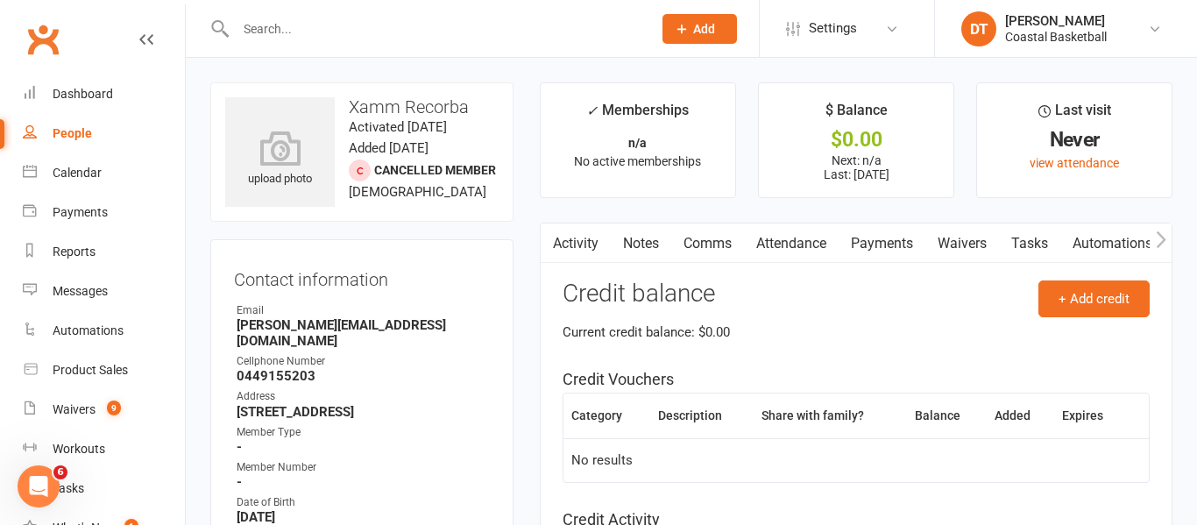
select select "100"
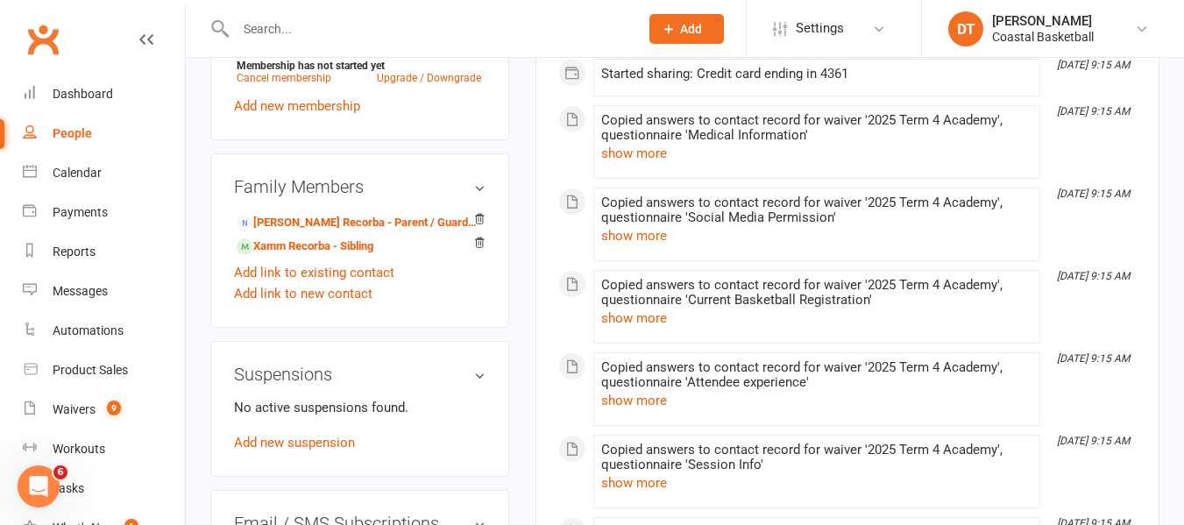
scroll to position [1022, 0]
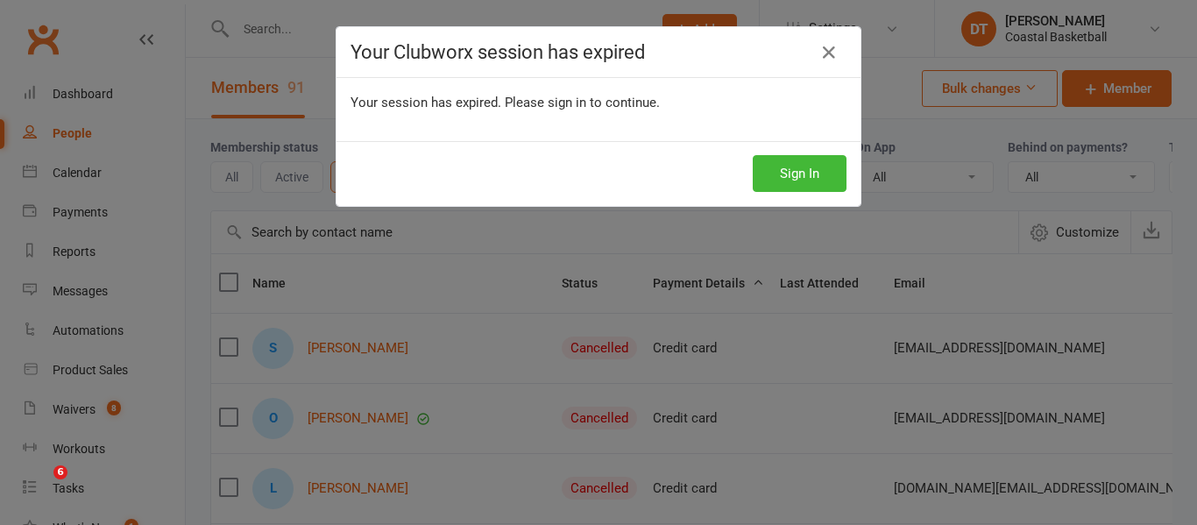
select select "100"
click at [830, 46] on icon at bounding box center [828, 52] width 21 height 21
